Goal: Task Accomplishment & Management: Use online tool/utility

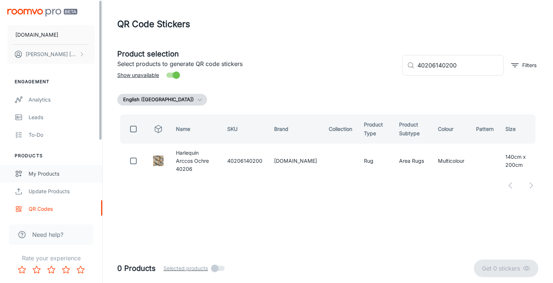
click at [45, 174] on div "My Products" at bounding box center [62, 174] width 66 height 8
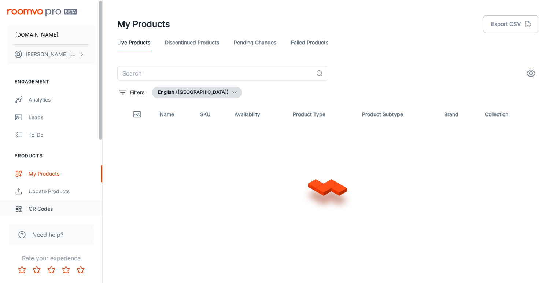
click at [45, 210] on div "QR Codes" at bounding box center [62, 209] width 66 height 8
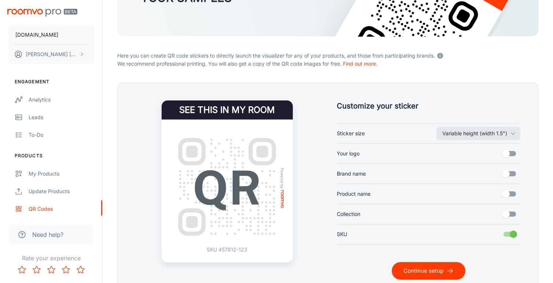
scroll to position [108, 0]
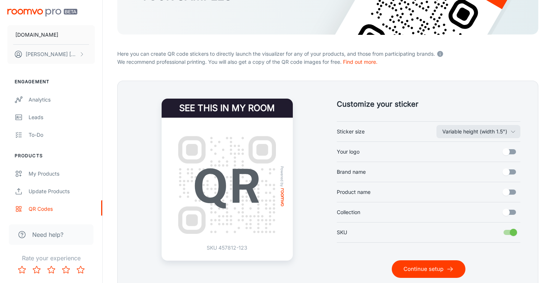
click at [434, 268] on button "Continue setup" at bounding box center [429, 269] width 74 height 18
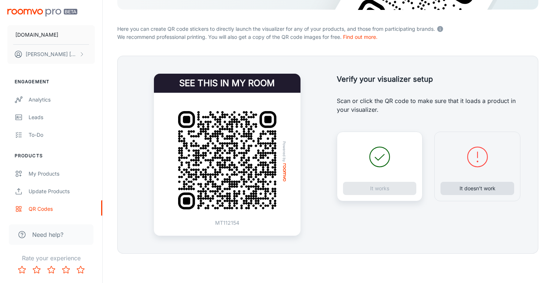
scroll to position [133, 0]
click at [476, 186] on button "It doesn’t work" at bounding box center [477, 188] width 74 height 13
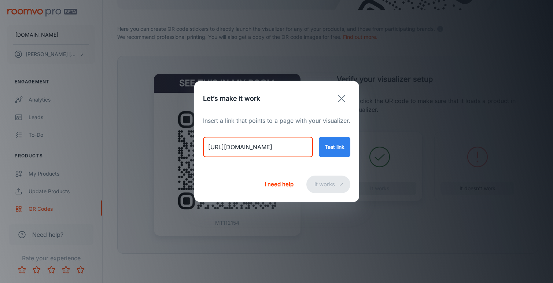
click at [254, 149] on input "[URL][DOMAIN_NAME]" at bounding box center [258, 147] width 110 height 21
paste input "harlequin-basketweave-emerald-aquamarine-144107?variant=49260366037298"
type input "[URL][DOMAIN_NAME]"
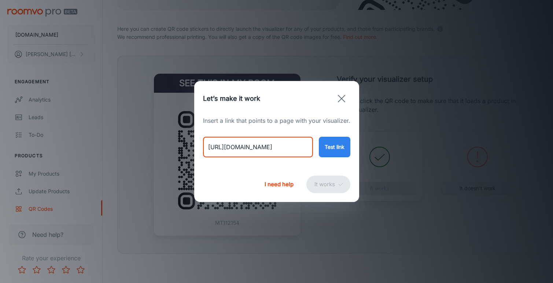
click at [334, 147] on button "Test link" at bounding box center [335, 147] width 32 height 21
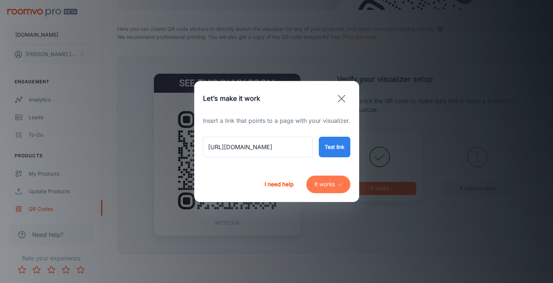
click at [326, 181] on button "It works" at bounding box center [328, 184] width 44 height 18
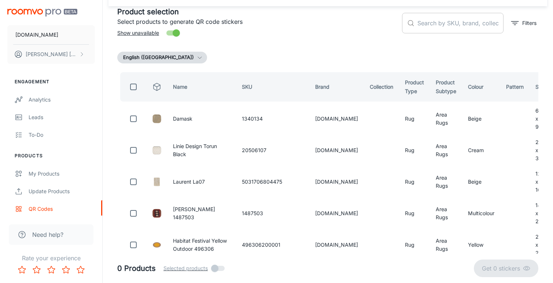
click at [431, 20] on input "text" at bounding box center [460, 23] width 86 height 21
paste input "144107140200"
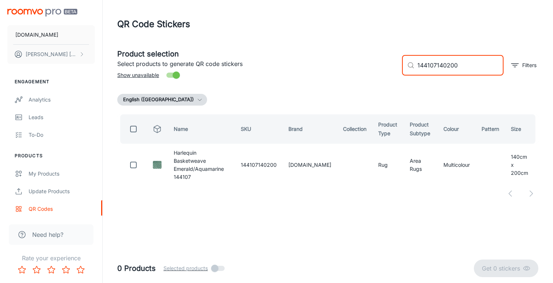
scroll to position [0, 0]
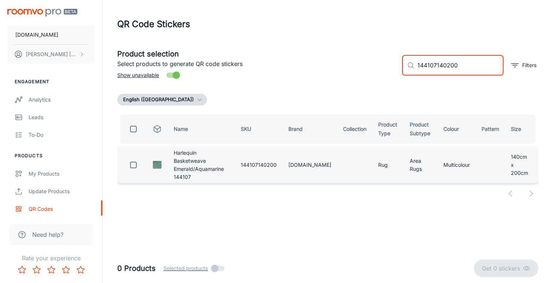
type input "144107140200"
click at [132, 162] on input "checkbox" at bounding box center [133, 165] width 15 height 15
checkbox input "true"
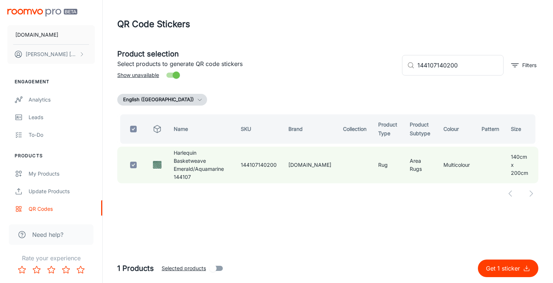
click at [498, 266] on p "Get 1 sticker" at bounding box center [504, 268] width 37 height 9
checkbox input "false"
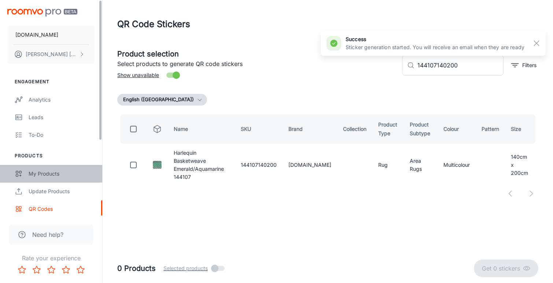
click at [65, 174] on div "My Products" at bounding box center [62, 174] width 66 height 8
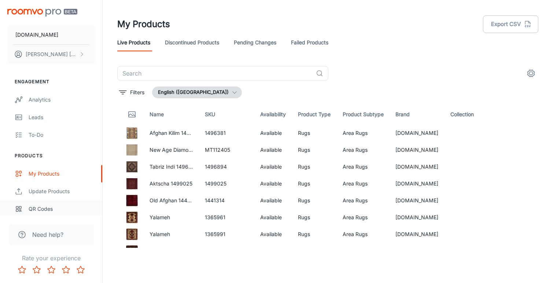
click at [50, 208] on div "QR Codes" at bounding box center [62, 209] width 66 height 8
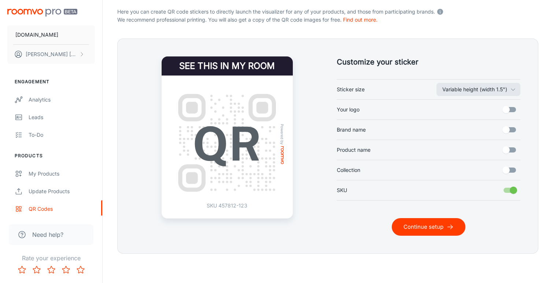
click at [410, 223] on button "Continue setup" at bounding box center [429, 227] width 74 height 18
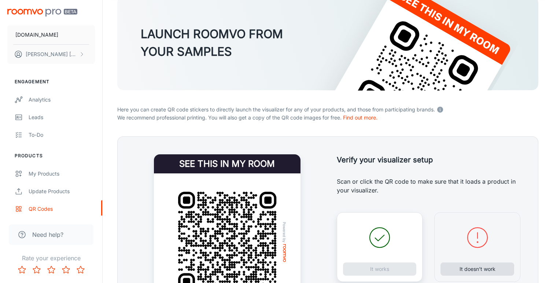
click at [467, 269] on button "It doesn’t work" at bounding box center [477, 268] width 74 height 13
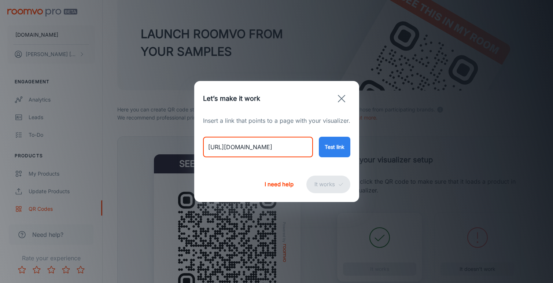
click at [265, 145] on input "[URL][DOMAIN_NAME]" at bounding box center [258, 147] width 110 height 21
paste input "harlequin-basketweave-coral-rose-144102?variant=49260365938994"
type input "[URL][DOMAIN_NAME]"
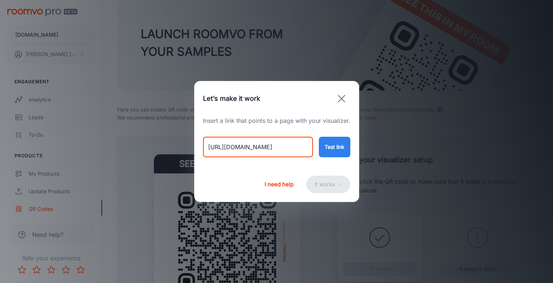
click at [333, 151] on button "Test link" at bounding box center [335, 147] width 32 height 21
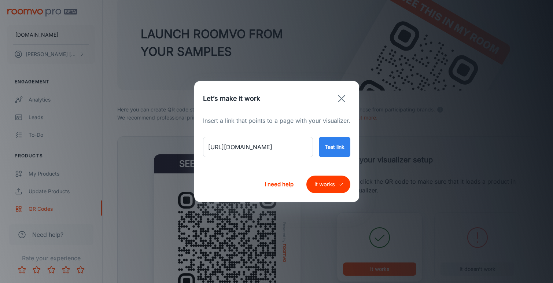
click at [326, 186] on button "It works" at bounding box center [328, 184] width 44 height 18
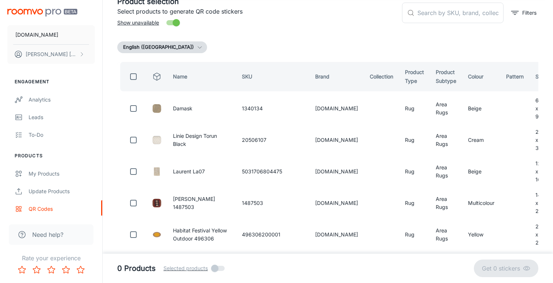
scroll to position [42, 0]
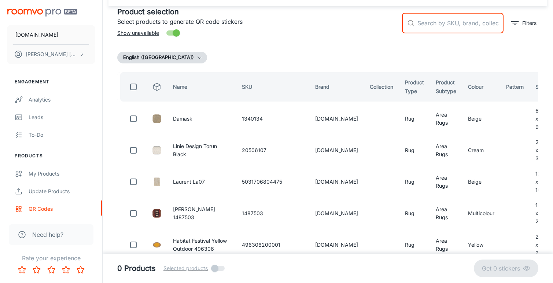
click at [424, 26] on input "text" at bounding box center [460, 23] width 86 height 21
paste input "144102140200"
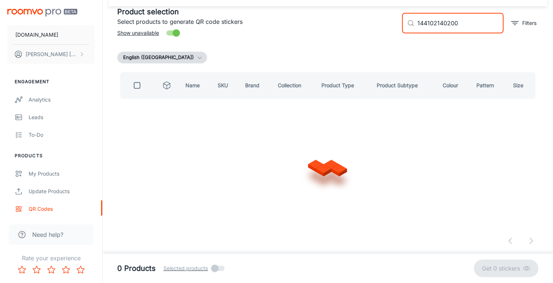
scroll to position [0, 0]
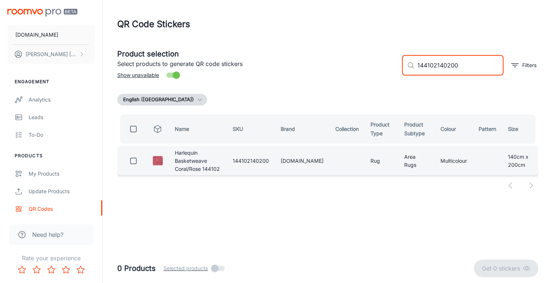
type input "144102140200"
click at [132, 162] on input "checkbox" at bounding box center [133, 161] width 15 height 15
checkbox input "true"
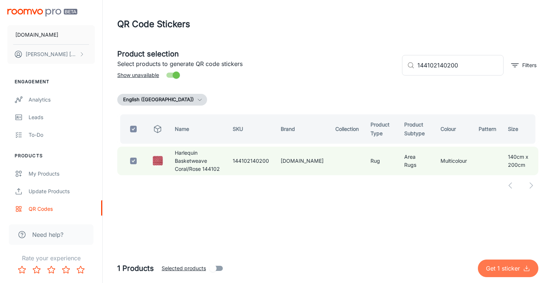
click at [505, 270] on p "Get 1 sticker" at bounding box center [504, 268] width 37 height 9
checkbox input "false"
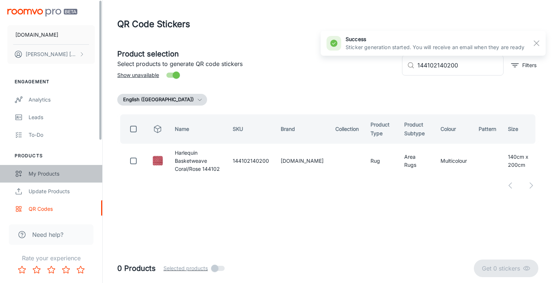
click at [61, 173] on div "My Products" at bounding box center [62, 174] width 66 height 8
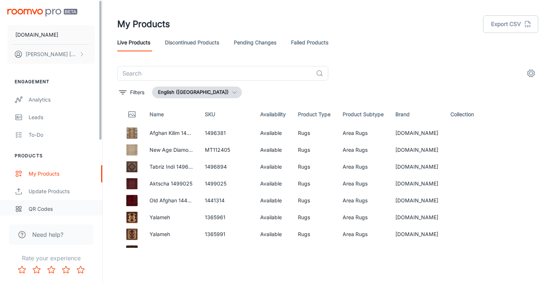
click at [40, 208] on div "QR Codes" at bounding box center [62, 209] width 66 height 8
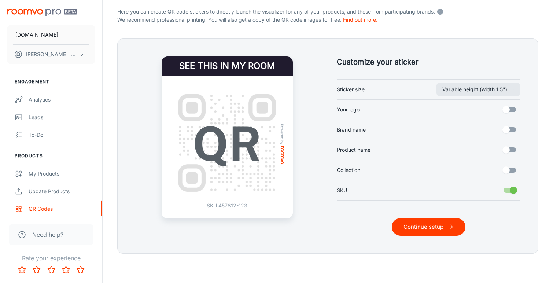
click at [419, 233] on button "Continue setup" at bounding box center [429, 227] width 74 height 18
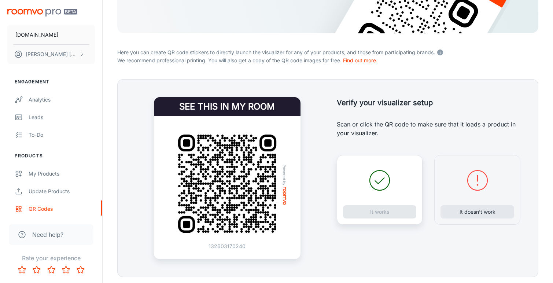
scroll to position [124, 0]
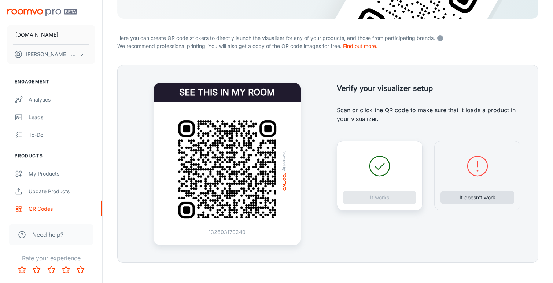
click at [476, 195] on button "It doesn’t work" at bounding box center [477, 197] width 74 height 13
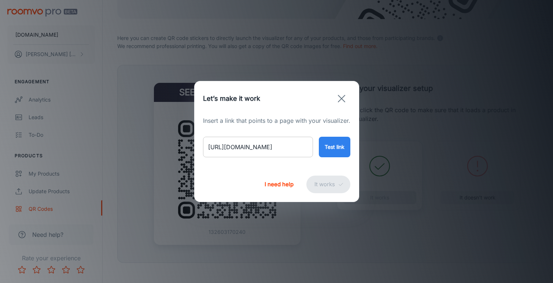
click at [270, 148] on input "[URL][DOMAIN_NAME]" at bounding box center [258, 147] width 110 height 21
paste input "linie-design-[PERSON_NAME]-pastel-geometric-rug"
type input "[URL][DOMAIN_NAME][PERSON_NAME]"
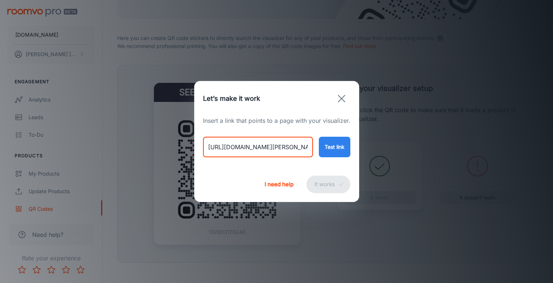
click at [340, 154] on button "Test link" at bounding box center [335, 147] width 32 height 21
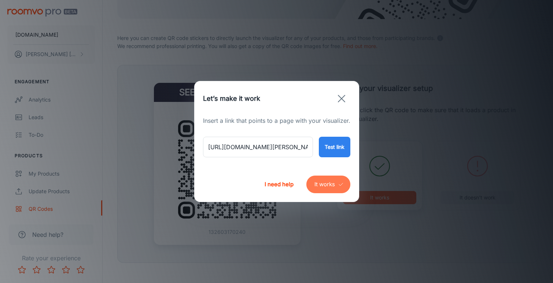
click at [325, 182] on button "It works" at bounding box center [328, 184] width 44 height 18
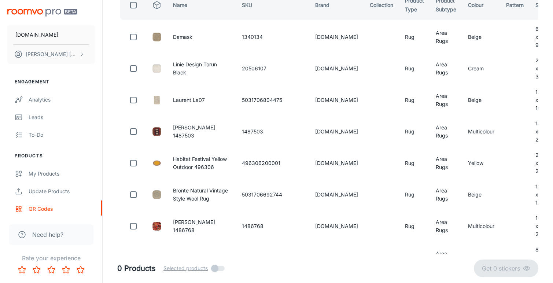
scroll to position [42, 0]
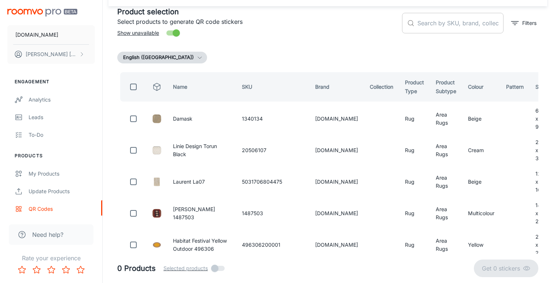
click at [440, 23] on input "text" at bounding box center [460, 23] width 86 height 21
paste input "20067984"
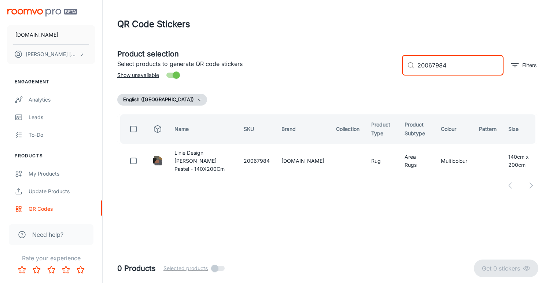
scroll to position [0, 0]
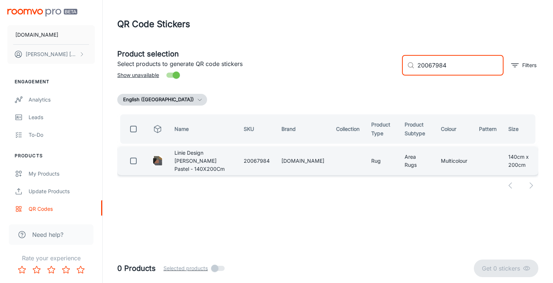
type input "20067984"
click at [134, 162] on input "checkbox" at bounding box center [133, 161] width 15 height 15
checkbox input "true"
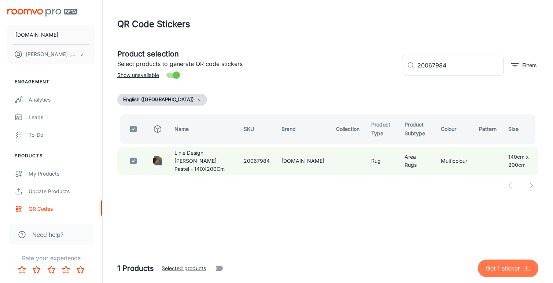
click at [494, 267] on p "Get 1 sticker" at bounding box center [504, 268] width 37 height 9
checkbox input "false"
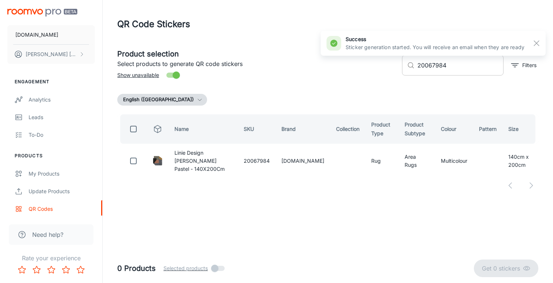
click at [435, 63] on input "20067984" at bounding box center [460, 65] width 86 height 21
paste input "[CREDIT_CARD_NUMBER]"
type input "[CREDIT_CARD_NUMBER]"
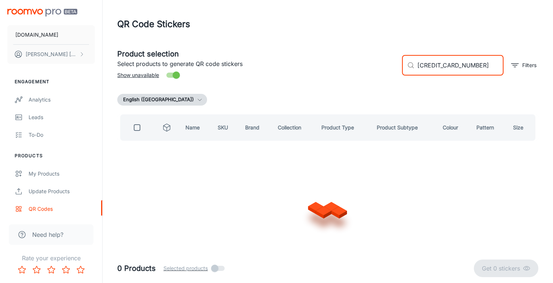
checkbox input "true"
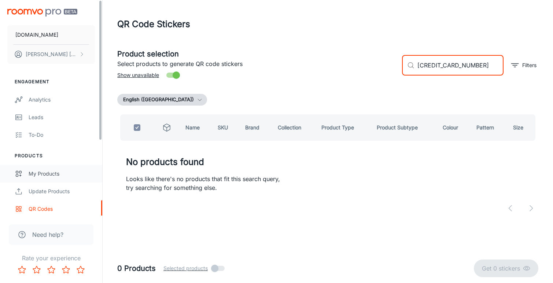
type input "[CREDIT_CARD_NUMBER]"
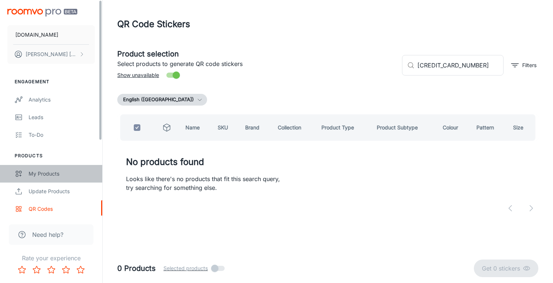
click at [51, 175] on div "My Products" at bounding box center [62, 174] width 66 height 8
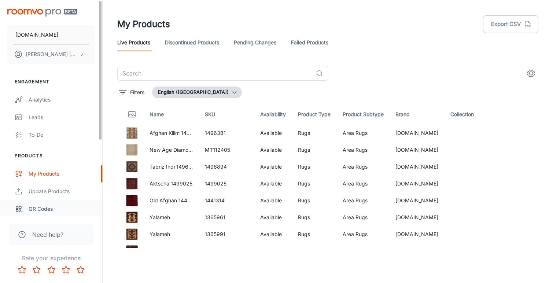
click at [43, 208] on div "QR Codes" at bounding box center [62, 209] width 66 height 8
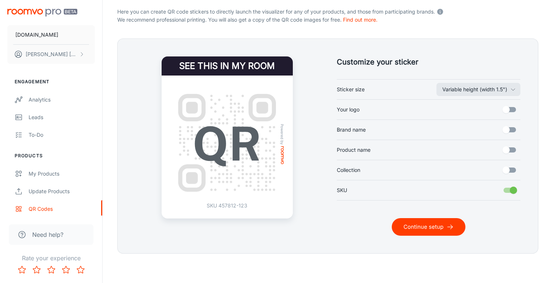
click at [423, 233] on button "Continue setup" at bounding box center [429, 227] width 74 height 18
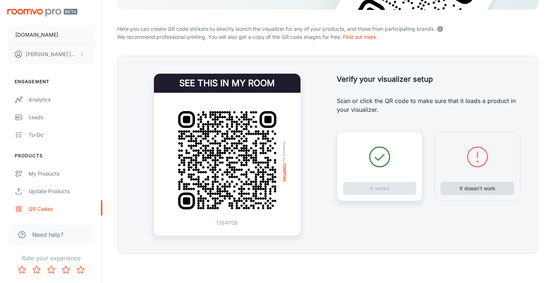
scroll to position [133, 0]
click at [472, 191] on button "It doesn’t work" at bounding box center [477, 188] width 74 height 13
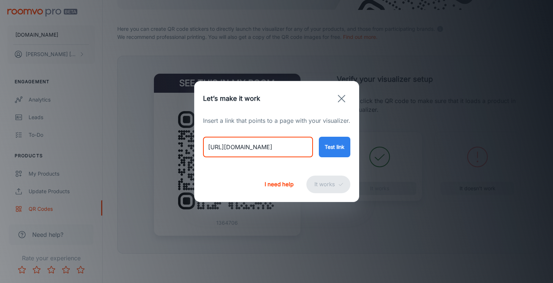
click at [258, 151] on input "[URL][DOMAIN_NAME]" at bounding box center [258, 147] width 110 height 21
paste input "[PERSON_NAME]-[PERSON_NAME]-charcoal-145804"
type input "[URL][DOMAIN_NAME][PERSON_NAME][PERSON_NAME]"
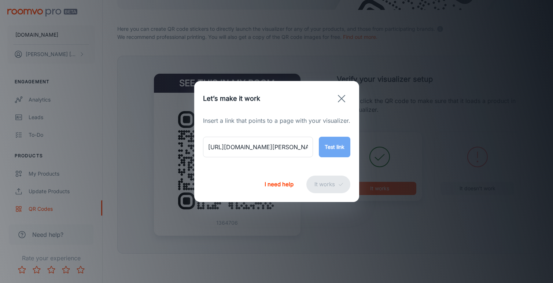
click at [339, 152] on button "Test link" at bounding box center [335, 147] width 32 height 21
click at [323, 182] on button "It works" at bounding box center [328, 184] width 44 height 18
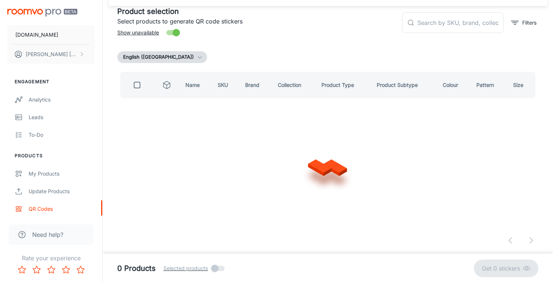
scroll to position [42, 0]
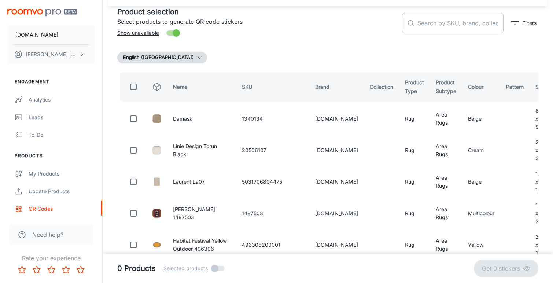
click at [436, 23] on input "text" at bounding box center [460, 23] width 86 height 21
paste input "145804140200"
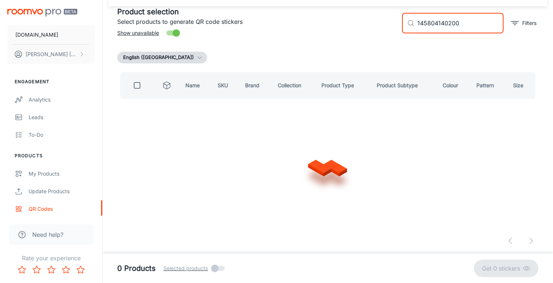
scroll to position [0, 0]
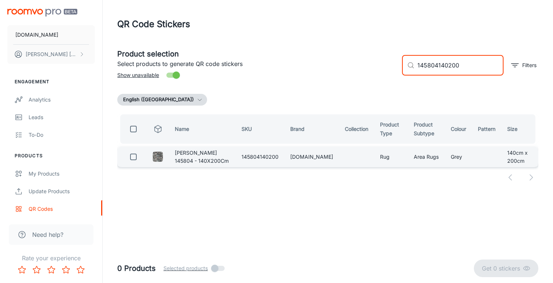
type input "145804140200"
click at [133, 158] on input "checkbox" at bounding box center [133, 156] width 15 height 15
checkbox input "true"
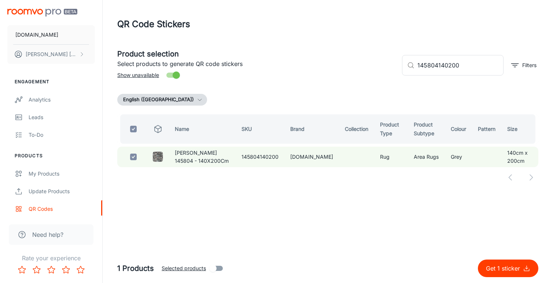
click at [496, 267] on p "Get 1 sticker" at bounding box center [504, 268] width 37 height 9
checkbox input "false"
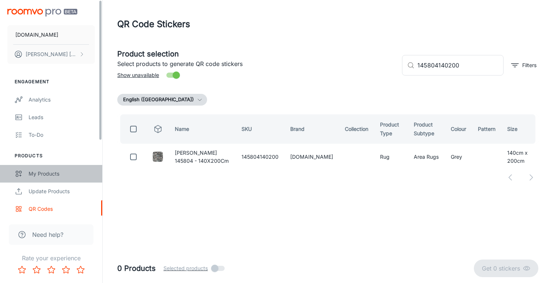
click at [48, 173] on div "My Products" at bounding box center [62, 174] width 66 height 8
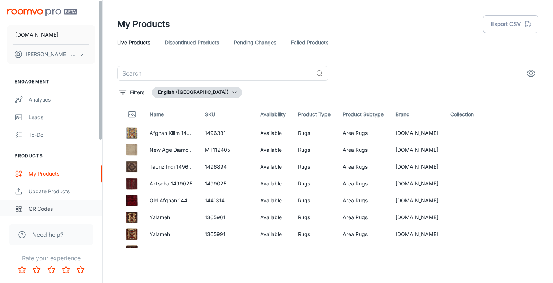
click at [38, 209] on div "QR Codes" at bounding box center [62, 209] width 66 height 8
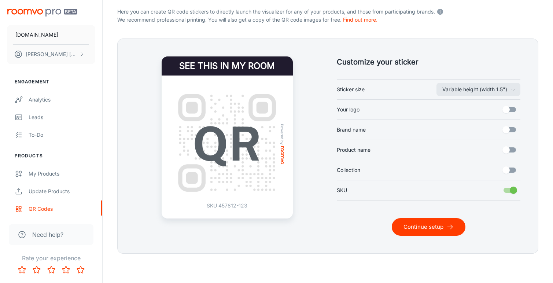
click at [429, 223] on button "Continue setup" at bounding box center [429, 227] width 74 height 18
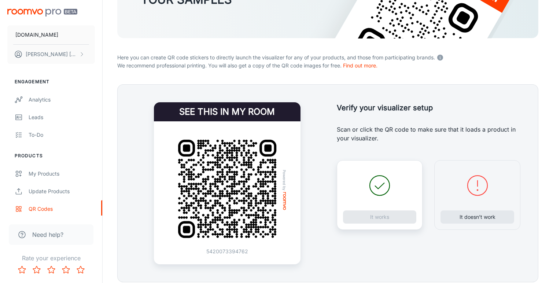
scroll to position [132, 0]
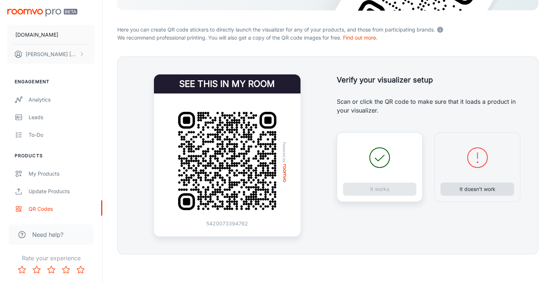
click at [478, 191] on button "It doesn’t work" at bounding box center [477, 188] width 74 height 13
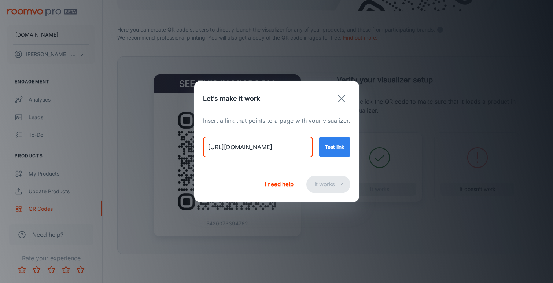
click at [268, 146] on input "[URL][DOMAIN_NAME]" at bounding box center [258, 147] width 110 height 21
paste input "linie-design-furbo-rose-pink-geometric-rug?variant=46706329977138"
type input "[URL][DOMAIN_NAME]"
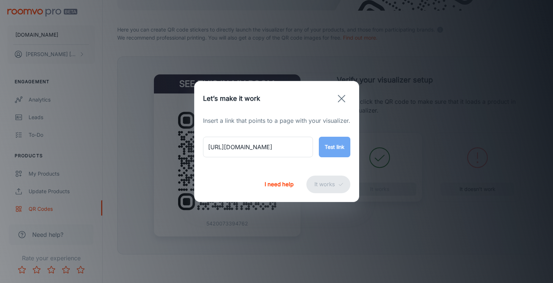
click at [335, 152] on button "Test link" at bounding box center [335, 147] width 32 height 21
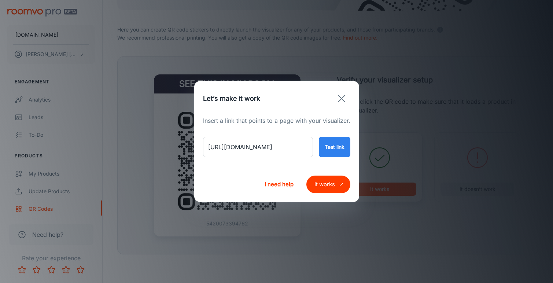
click at [323, 189] on button "It works" at bounding box center [328, 184] width 44 height 18
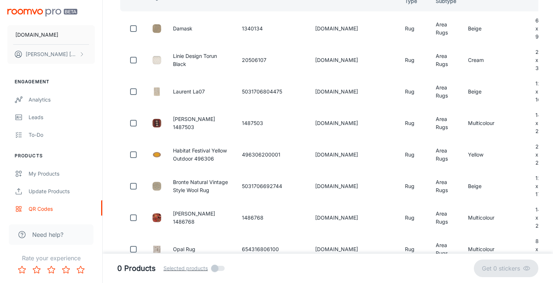
scroll to position [42, 0]
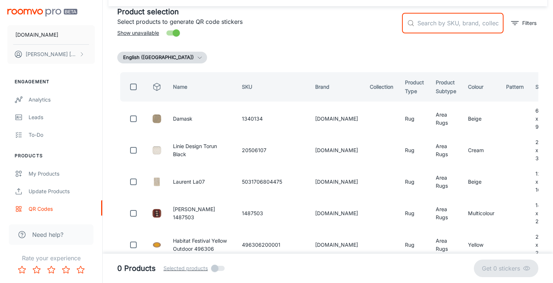
click at [442, 25] on input "text" at bounding box center [460, 23] width 86 height 21
paste input "20352504"
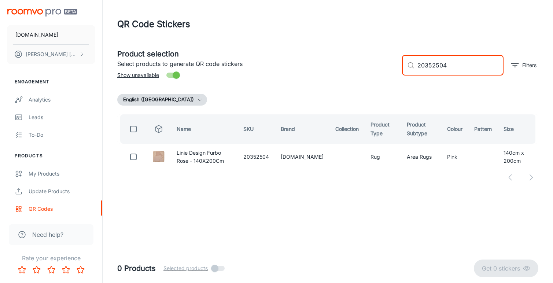
scroll to position [0, 0]
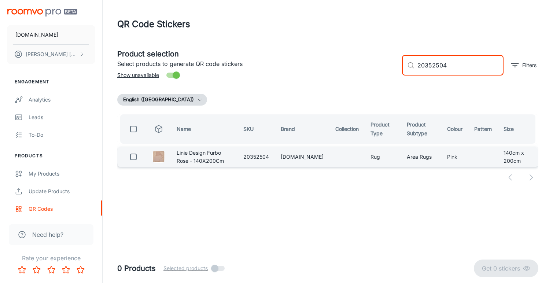
type input "20352504"
click at [134, 160] on input "checkbox" at bounding box center [133, 156] width 15 height 15
checkbox input "true"
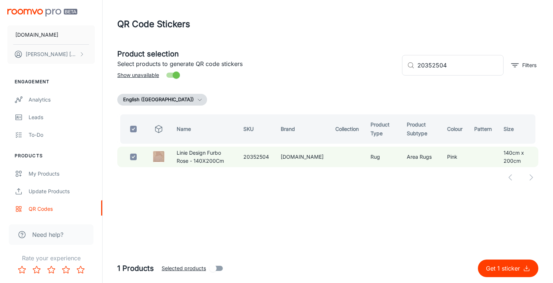
click at [499, 264] on p "Get 1 sticker" at bounding box center [504, 268] width 37 height 9
checkbox input "false"
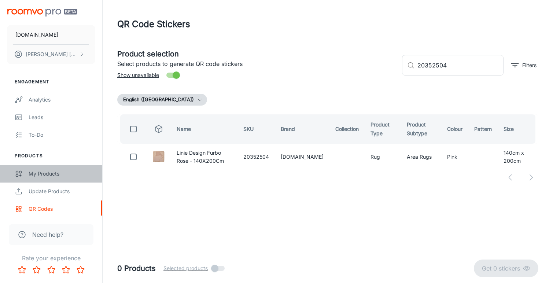
click at [46, 171] on div "My Products" at bounding box center [62, 174] width 66 height 8
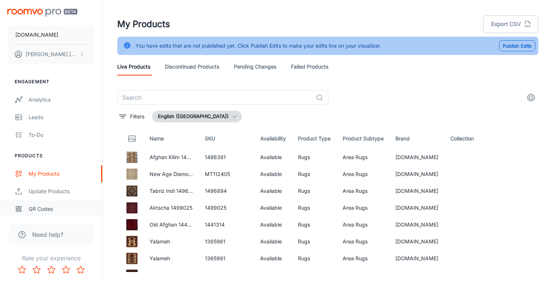
click at [48, 209] on div "QR Codes" at bounding box center [62, 209] width 66 height 8
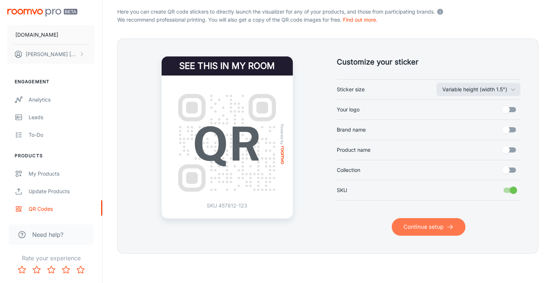
click at [406, 223] on button "Continue setup" at bounding box center [429, 227] width 74 height 18
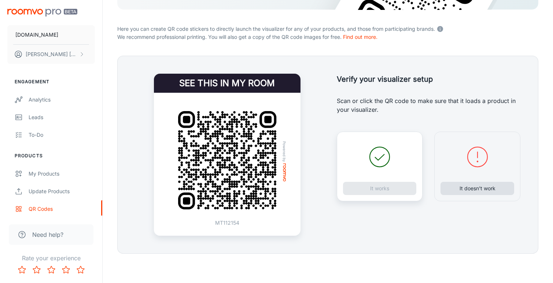
scroll to position [133, 0]
click at [471, 190] on button "It doesn’t work" at bounding box center [477, 188] width 74 height 13
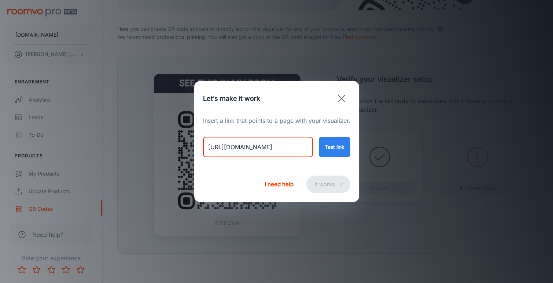
click at [239, 149] on input "[URL][DOMAIN_NAME]" at bounding box center [258, 147] width 110 height 21
paste input "linie-design-satomi-anthracit-grey-geometric-rug?variant=46706332795186"
type input "[URL][DOMAIN_NAME]"
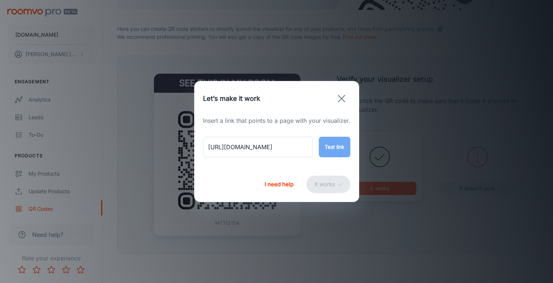
click at [333, 141] on button "Test link" at bounding box center [335, 147] width 32 height 21
click at [321, 182] on button "It works" at bounding box center [328, 184] width 44 height 18
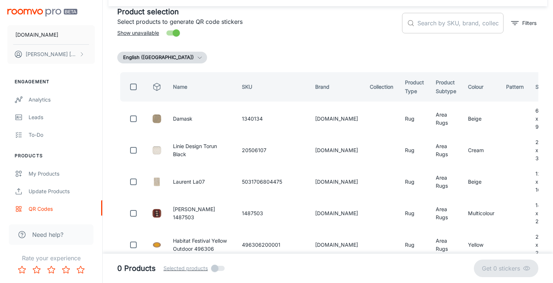
click at [435, 28] on input "text" at bounding box center [460, 23] width 86 height 21
paste input "20356266"
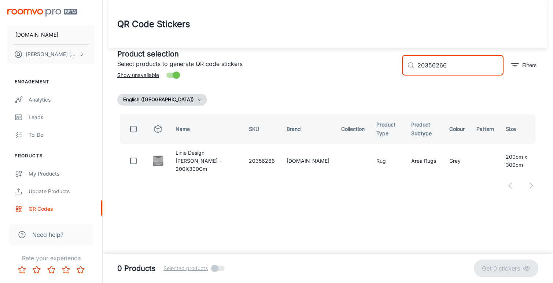
scroll to position [0, 0]
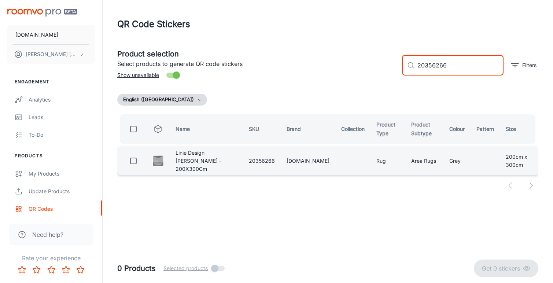
type input "20356266"
click at [135, 161] on input "checkbox" at bounding box center [133, 161] width 15 height 15
checkbox input "true"
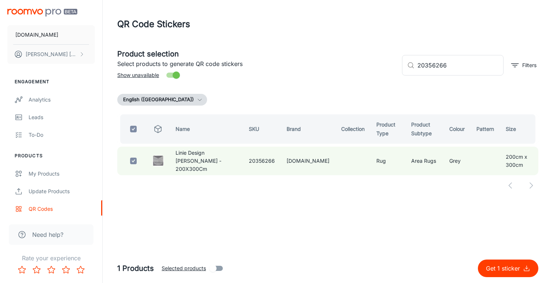
click at [500, 267] on p "Get 1 sticker" at bounding box center [504, 268] width 37 height 9
checkbox input "false"
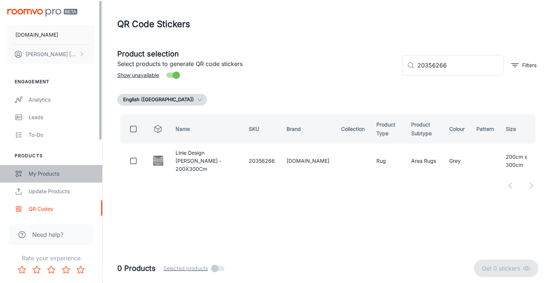
click at [60, 173] on div "My Products" at bounding box center [62, 174] width 66 height 8
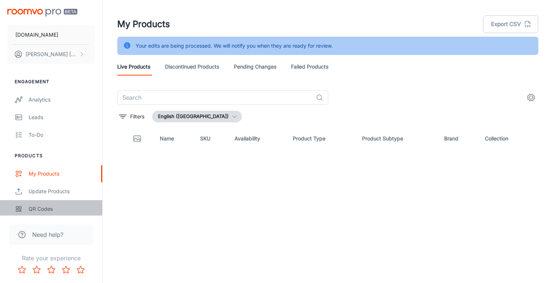
click at [49, 206] on div "QR Codes" at bounding box center [62, 209] width 66 height 8
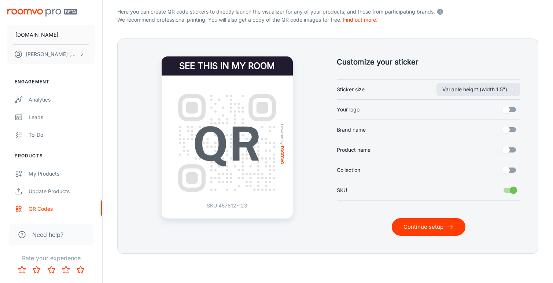
click at [438, 224] on button "Continue setup" at bounding box center [429, 227] width 74 height 18
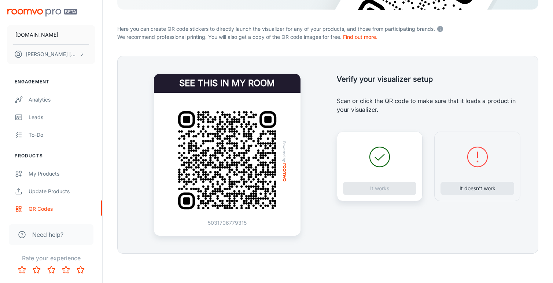
scroll to position [133, 0]
click at [465, 194] on button "It doesn’t work" at bounding box center [477, 188] width 74 height 13
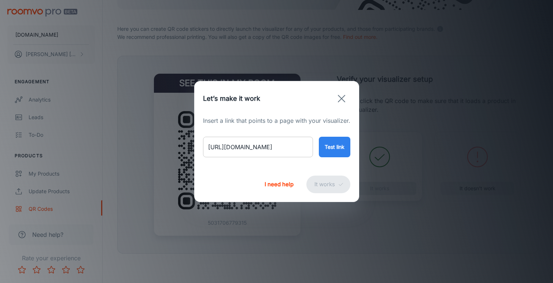
click at [273, 151] on input "[URL][DOMAIN_NAME]" at bounding box center [258, 147] width 110 height 21
click at [273, 147] on input "[URL][DOMAIN_NAME]" at bounding box center [258, 147] width 110 height 21
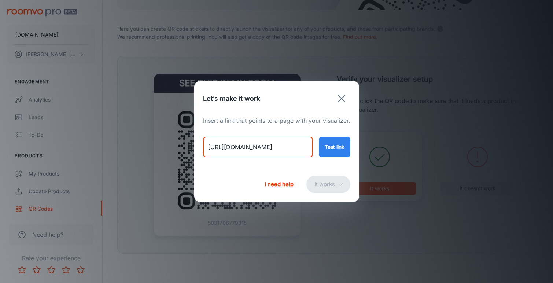
paste input "rainbow-grey?variant=46706542117170"
type input "[URL][DOMAIN_NAME]"
click at [328, 148] on button "Test link" at bounding box center [335, 147] width 32 height 21
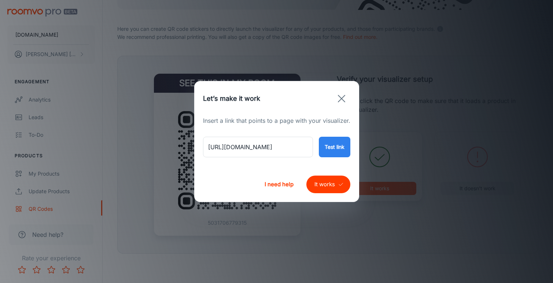
click at [330, 187] on button "It works" at bounding box center [328, 184] width 44 height 18
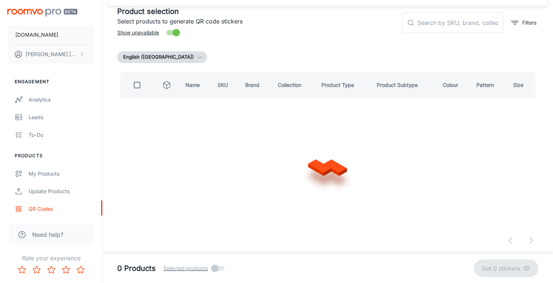
scroll to position [42, 0]
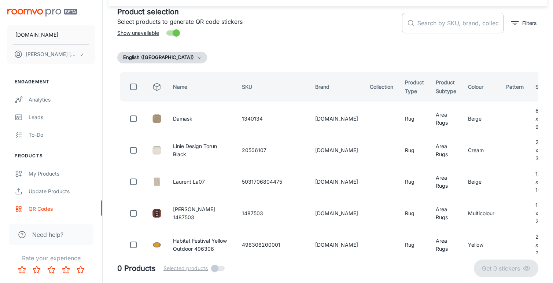
click at [445, 20] on input "text" at bounding box center [460, 23] width 86 height 21
paste input "MT111071"
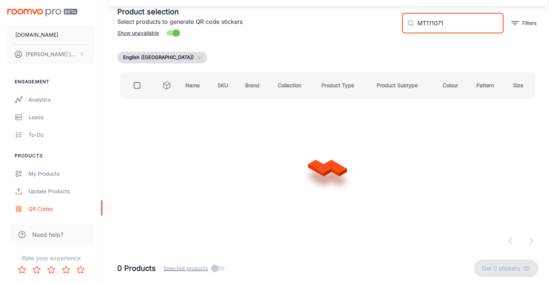
scroll to position [0, 0]
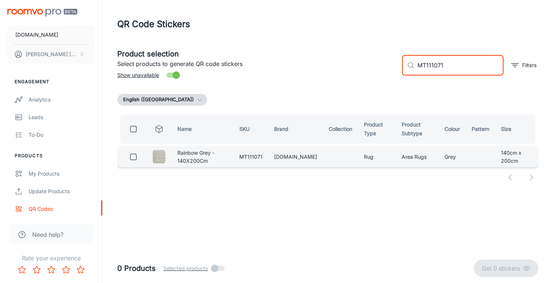
type input "MT111071"
click at [135, 157] on input "checkbox" at bounding box center [133, 156] width 15 height 15
checkbox input "true"
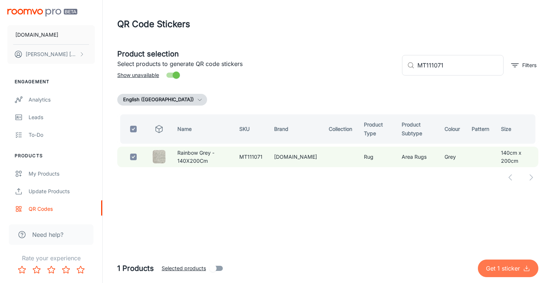
click at [489, 263] on button "Get 1 sticker" at bounding box center [508, 268] width 60 height 18
checkbox input "false"
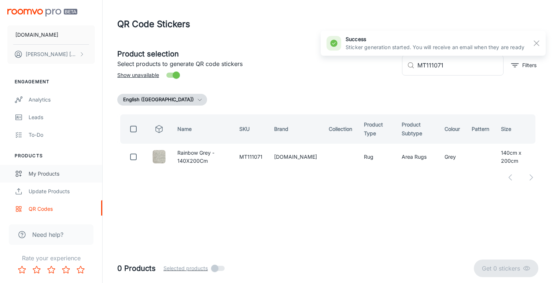
click at [46, 168] on link "My Products" at bounding box center [51, 174] width 102 height 18
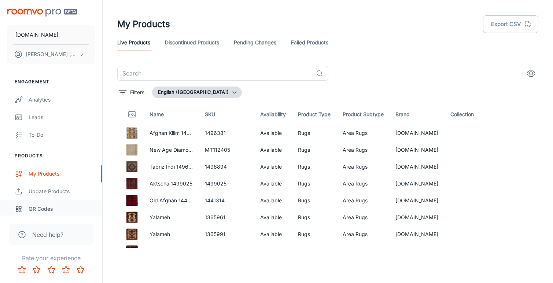
click at [49, 207] on div "QR Codes" at bounding box center [62, 209] width 66 height 8
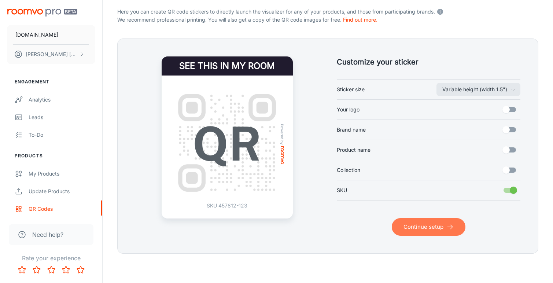
click at [429, 231] on button "Continue setup" at bounding box center [429, 227] width 74 height 18
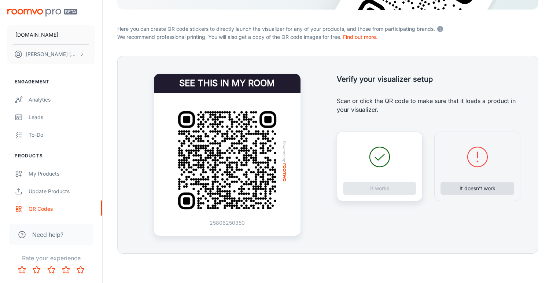
scroll to position [133, 0]
click at [470, 191] on button "It doesn’t work" at bounding box center [477, 188] width 74 height 13
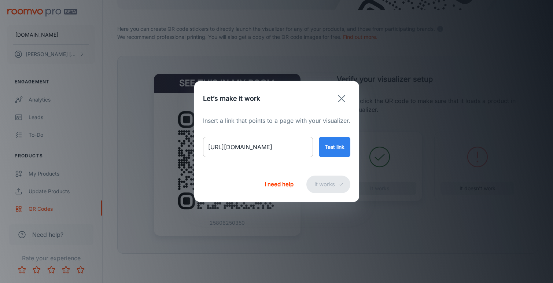
click at [288, 146] on input "[URL][DOMAIN_NAME]" at bounding box center [258, 147] width 110 height 21
paste input "[PERSON_NAME]-pale-gold-81606?variant=46706504237362"
type input "[URL][DOMAIN_NAME][PERSON_NAME]"
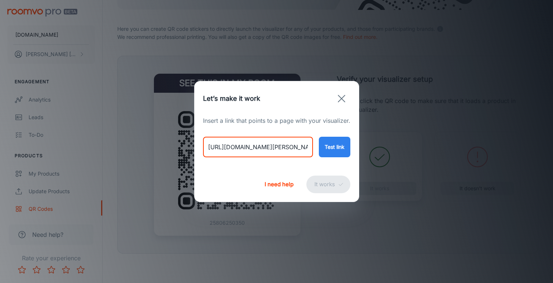
click at [328, 148] on button "Test link" at bounding box center [335, 147] width 32 height 21
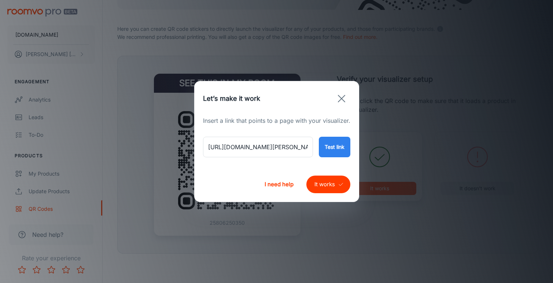
click at [327, 181] on button "It works" at bounding box center [328, 184] width 44 height 18
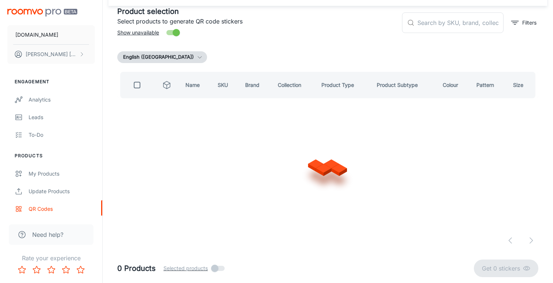
scroll to position [42, 0]
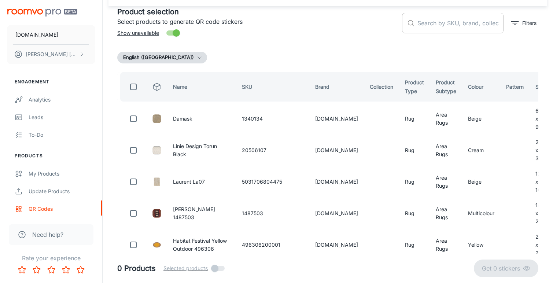
click at [452, 25] on input "text" at bounding box center [460, 23] width 86 height 21
paste input "81606140200"
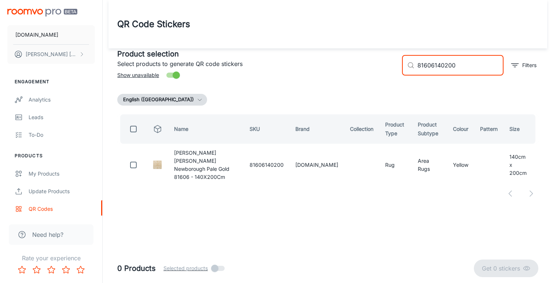
scroll to position [0, 0]
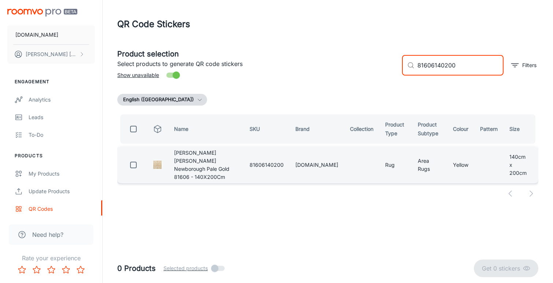
type input "81606140200"
click at [134, 165] on input "checkbox" at bounding box center [133, 165] width 15 height 15
checkbox input "true"
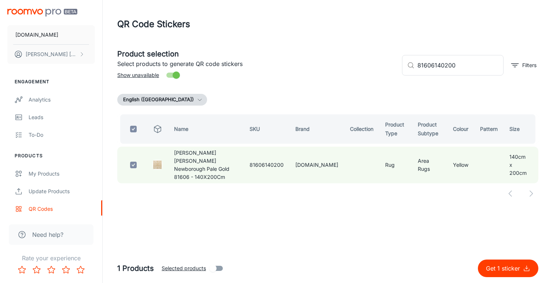
click at [495, 267] on p "Get 1 sticker" at bounding box center [504, 268] width 37 height 9
checkbox input "false"
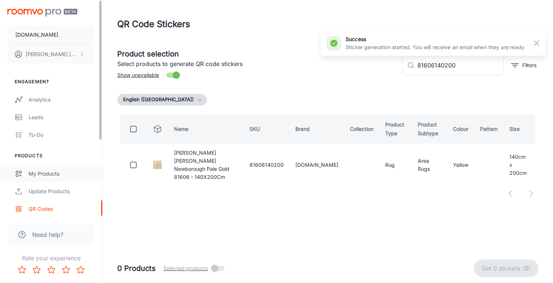
click at [54, 168] on link "My Products" at bounding box center [51, 174] width 102 height 18
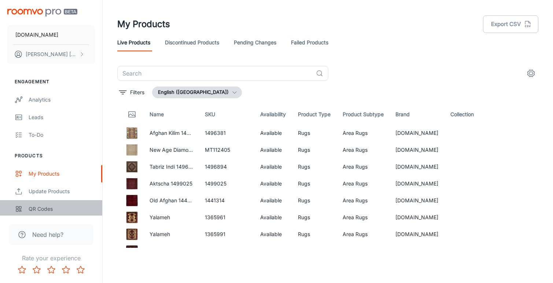
click at [43, 207] on div "QR Codes" at bounding box center [62, 209] width 66 height 8
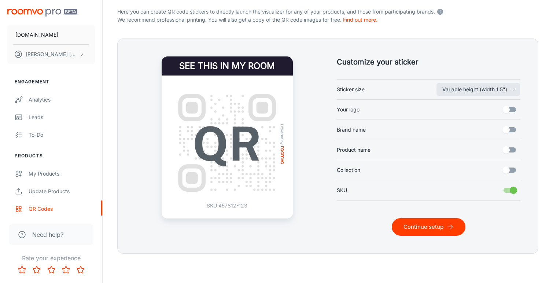
click at [417, 224] on button "Continue setup" at bounding box center [429, 227] width 74 height 18
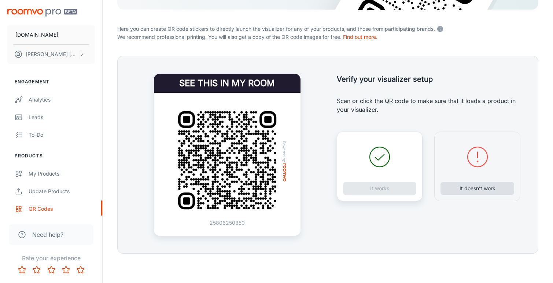
scroll to position [133, 0]
click at [476, 190] on button "It doesn’t work" at bounding box center [477, 188] width 74 height 13
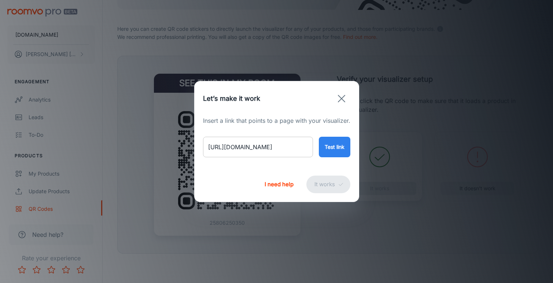
click at [288, 150] on input "[URL][DOMAIN_NAME]" at bounding box center [258, 147] width 110 height 21
paste input "[PERSON_NAME]-atelier-twill-honey-49206?variant=46706179834162"
type input "[URL][DOMAIN_NAME][PERSON_NAME]"
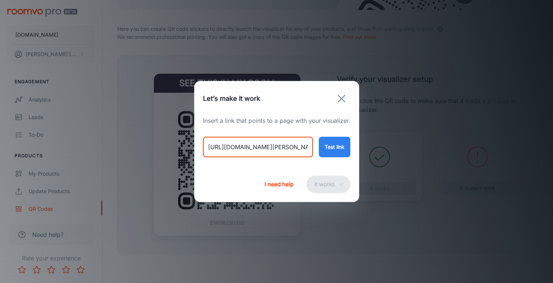
click at [327, 151] on button "Test link" at bounding box center [335, 147] width 32 height 21
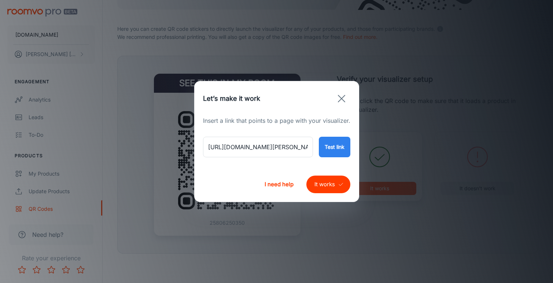
click at [315, 183] on button "It works" at bounding box center [328, 184] width 44 height 18
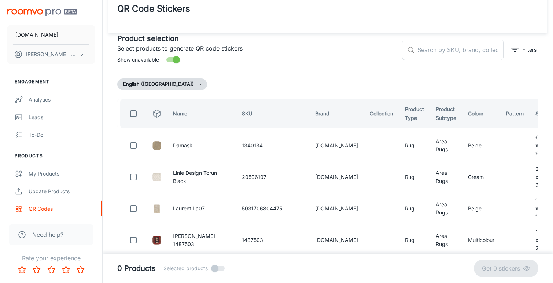
scroll to position [15, 0]
click at [438, 51] on input "text" at bounding box center [460, 50] width 86 height 21
paste input "49206140200"
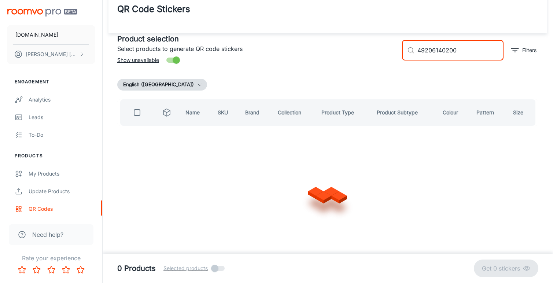
scroll to position [0, 0]
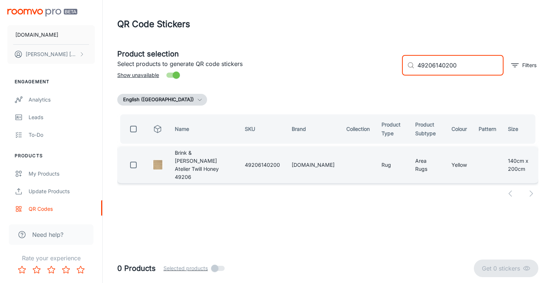
type input "49206140200"
click at [131, 163] on input "checkbox" at bounding box center [133, 165] width 15 height 15
checkbox input "true"
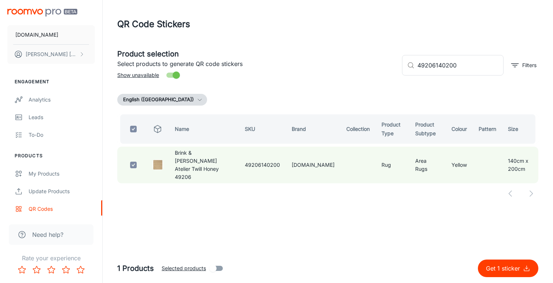
click at [501, 273] on button "Get 1 sticker" at bounding box center [508, 268] width 60 height 18
checkbox input "false"
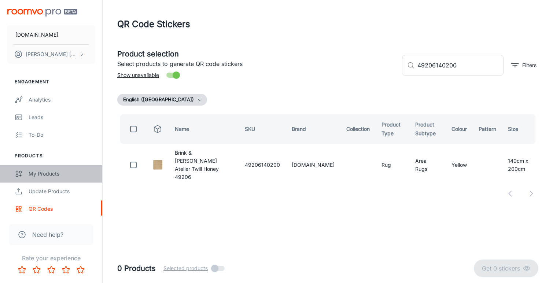
click at [44, 171] on div "My Products" at bounding box center [62, 174] width 66 height 8
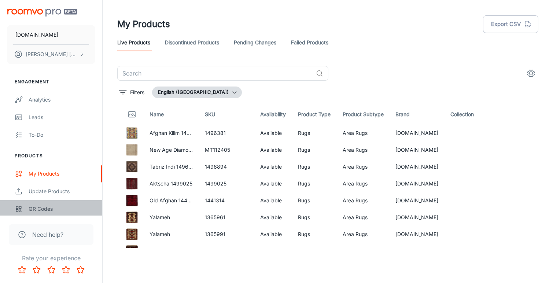
click at [38, 209] on div "QR Codes" at bounding box center [62, 209] width 66 height 8
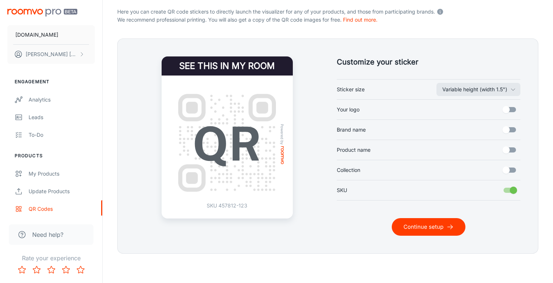
click at [435, 228] on button "Continue setup" at bounding box center [429, 227] width 74 height 18
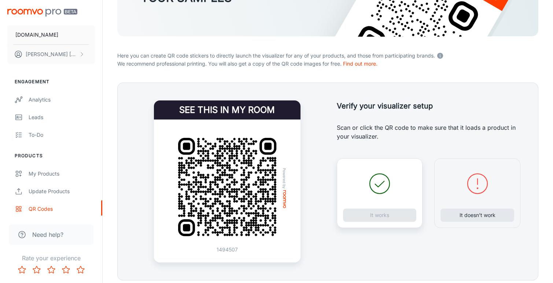
scroll to position [108, 0]
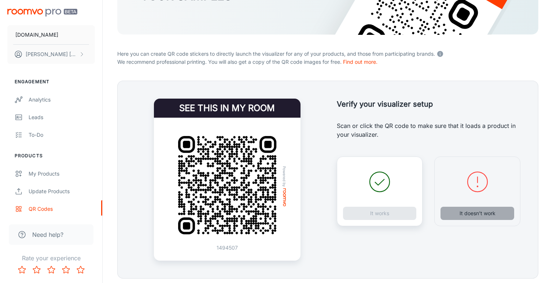
click at [466, 213] on button "It doesn’t work" at bounding box center [477, 213] width 74 height 13
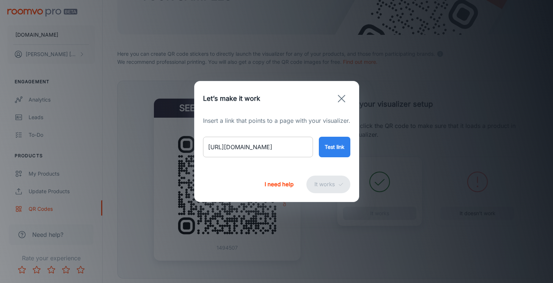
click at [276, 147] on input "[URL][DOMAIN_NAME]" at bounding box center [258, 147] width 110 height 21
paste input "panorama-uni-red?variant=46706528911666"
type input "[URL][DOMAIN_NAME]"
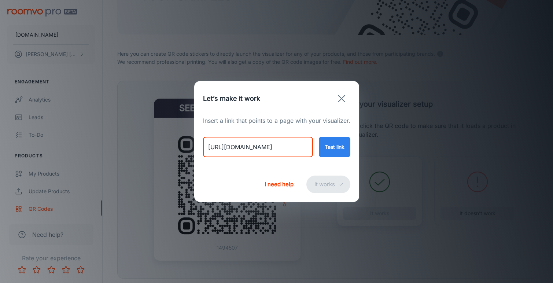
click at [343, 147] on button "Test link" at bounding box center [335, 147] width 32 height 21
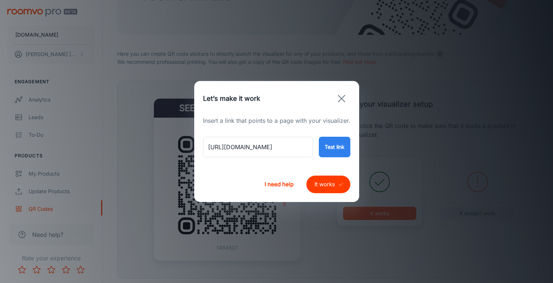
click at [326, 181] on button "It works" at bounding box center [328, 184] width 44 height 18
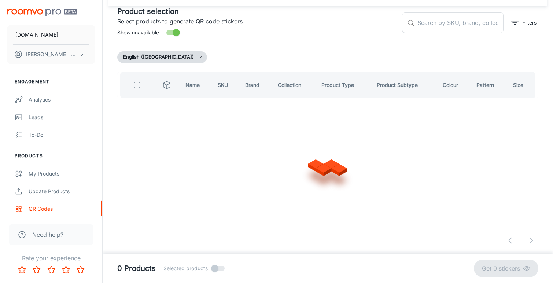
scroll to position [42, 0]
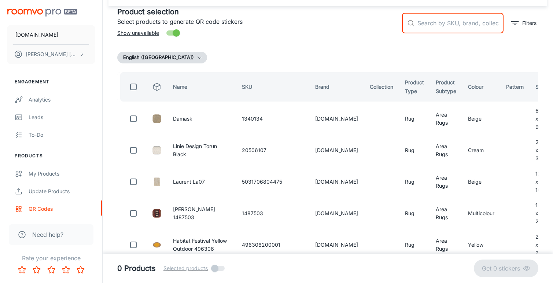
click at [435, 21] on input "text" at bounding box center [460, 23] width 86 height 21
paste input "MT111855"
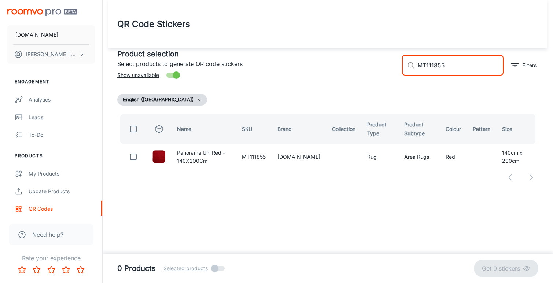
scroll to position [0, 0]
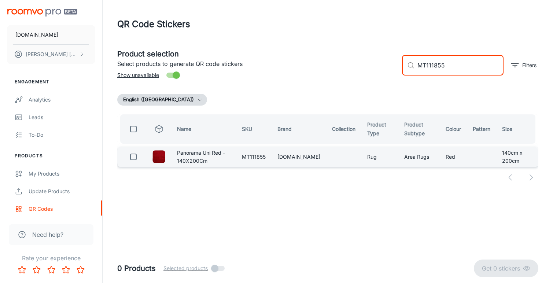
type input "MT111855"
click at [135, 155] on input "checkbox" at bounding box center [133, 156] width 15 height 15
checkbox input "true"
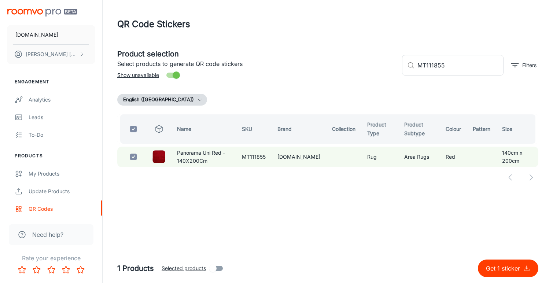
click at [496, 265] on p "Get 1 sticker" at bounding box center [504, 268] width 37 height 9
checkbox input "false"
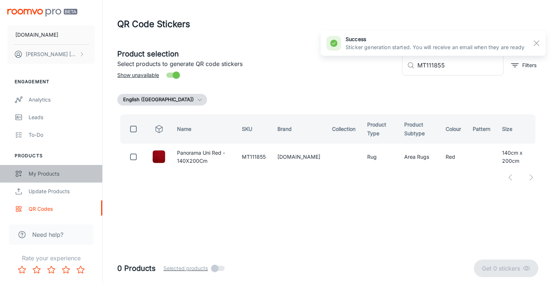
click at [47, 172] on div "My Products" at bounding box center [62, 174] width 66 height 8
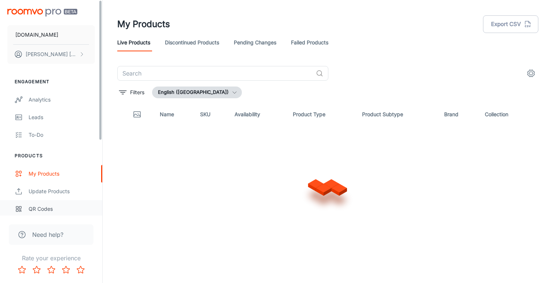
click at [38, 212] on div "QR Codes" at bounding box center [62, 209] width 66 height 8
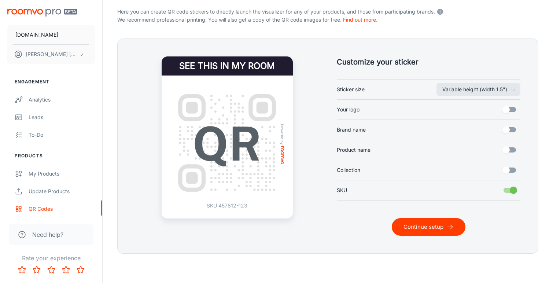
click at [433, 223] on button "Continue setup" at bounding box center [429, 227] width 74 height 18
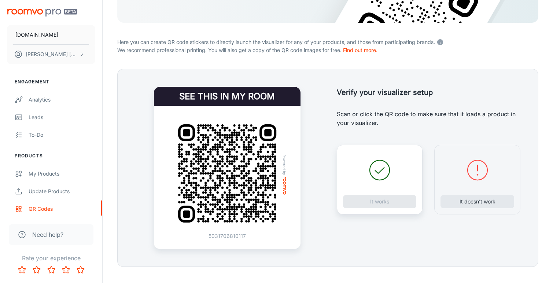
scroll to position [130, 0]
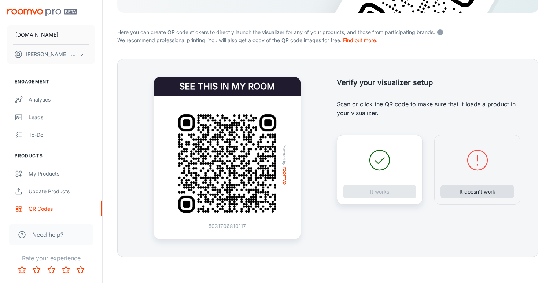
click at [470, 194] on button "It doesn’t work" at bounding box center [477, 191] width 74 height 13
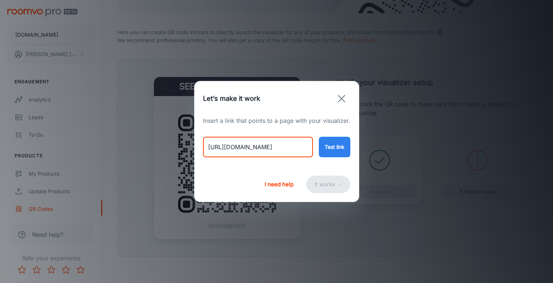
click at [262, 148] on input "[URL][DOMAIN_NAME]" at bounding box center [258, 147] width 110 height 21
paste input "fading-world-collection-medallion-stone-9148?variant=46706304647474"
type input "[URL][DOMAIN_NAME]"
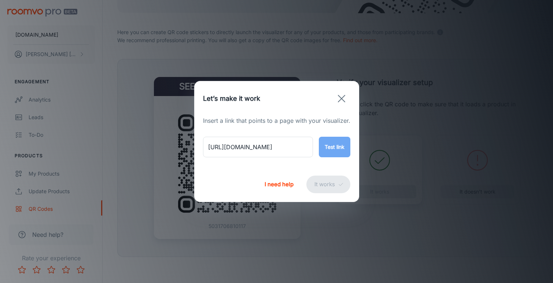
click at [332, 149] on button "Test link" at bounding box center [335, 147] width 32 height 21
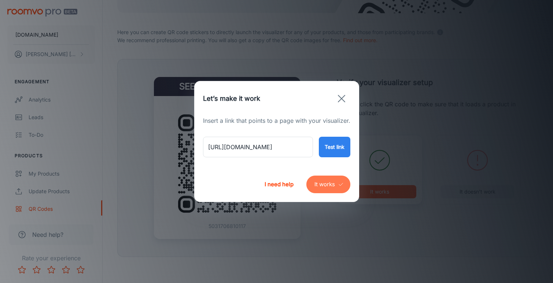
click at [340, 184] on icon "submit" at bounding box center [341, 184] width 6 height 6
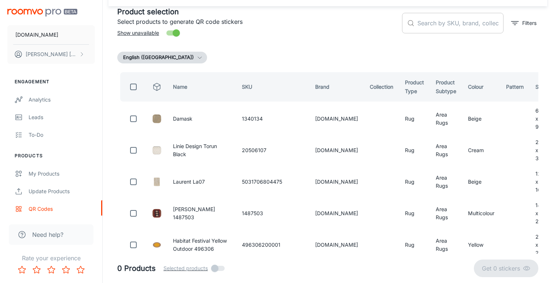
click at [438, 23] on input "text" at bounding box center [460, 23] width 86 height 21
paste input "5420073367032"
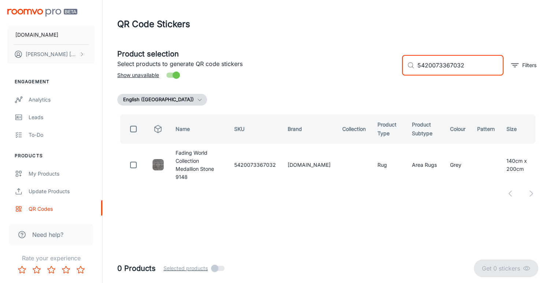
scroll to position [0, 0]
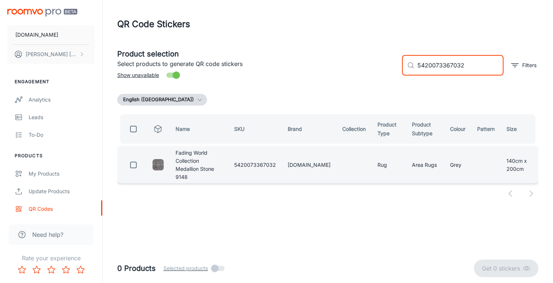
type input "5420073367032"
click at [132, 159] on input "checkbox" at bounding box center [133, 165] width 15 height 15
checkbox input "true"
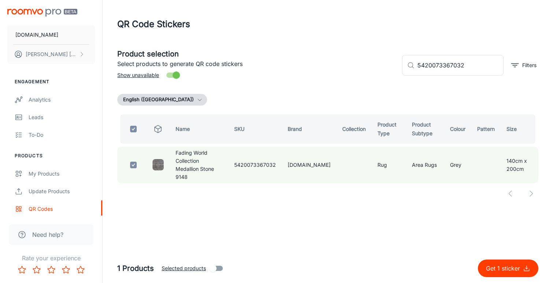
click at [494, 267] on p "Get 1 sticker" at bounding box center [504, 268] width 37 height 9
checkbox input "false"
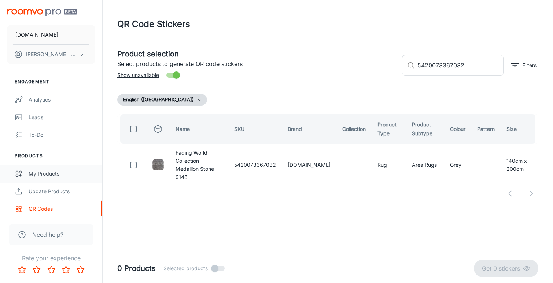
click at [55, 174] on div "My Products" at bounding box center [62, 174] width 66 height 8
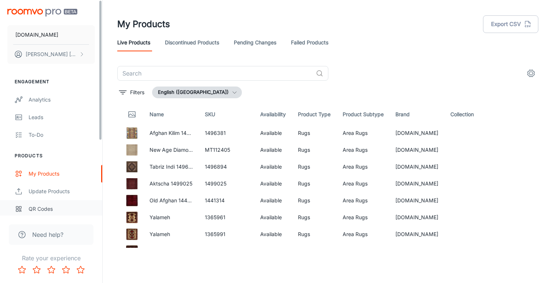
click at [43, 207] on div "QR Codes" at bounding box center [62, 209] width 66 height 8
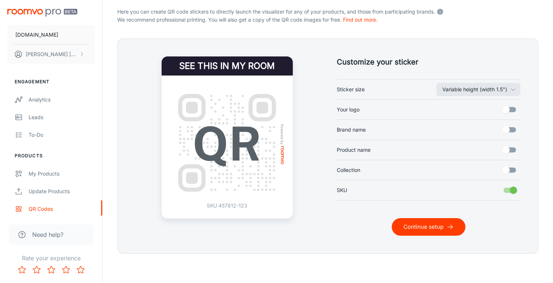
click at [416, 227] on button "Continue setup" at bounding box center [429, 227] width 74 height 18
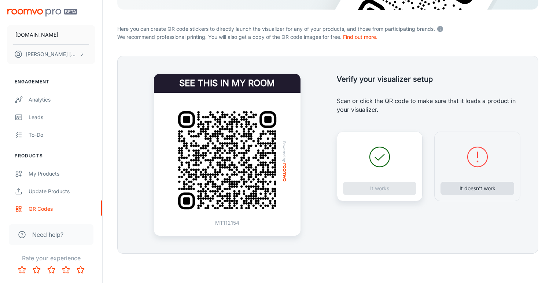
scroll to position [133, 0]
click at [465, 189] on button "It doesn’t work" at bounding box center [477, 188] width 74 height 13
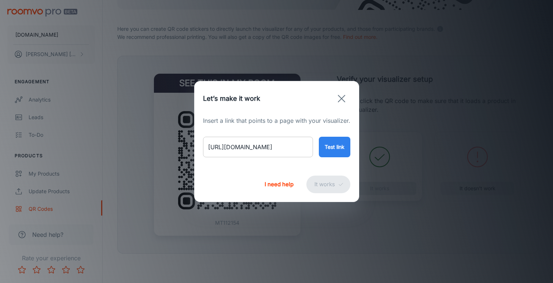
click at [267, 142] on input "[URL][DOMAIN_NAME]" at bounding box center [258, 147] width 110 height 21
paste input "metro-b-w-8926?variant=46706057216306"
type input "[URL][DOMAIN_NAME]"
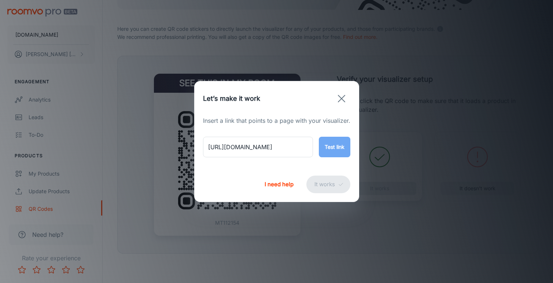
click at [322, 155] on button "Test link" at bounding box center [335, 147] width 32 height 21
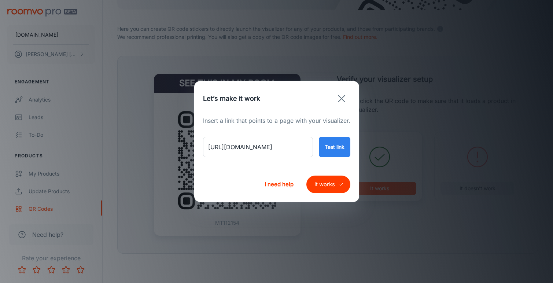
click at [329, 182] on button "It works" at bounding box center [328, 184] width 44 height 18
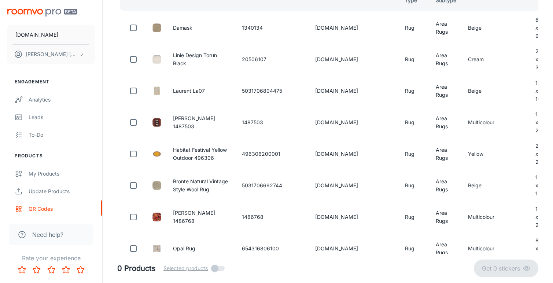
scroll to position [42, 0]
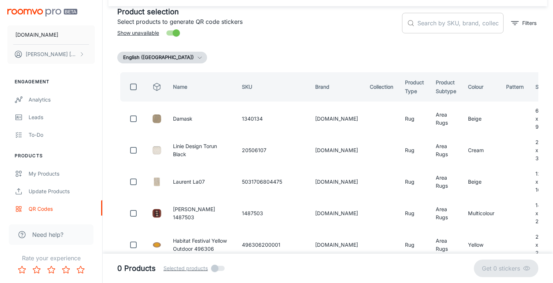
click at [434, 27] on input "text" at bounding box center [460, 23] width 86 height 21
paste input "5420073314203"
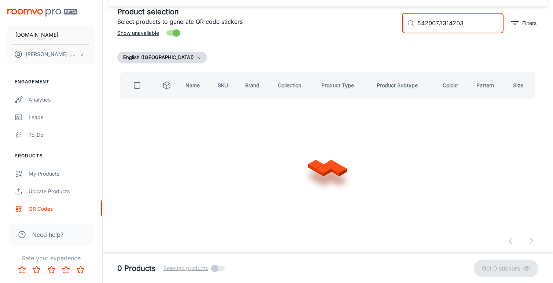
scroll to position [0, 0]
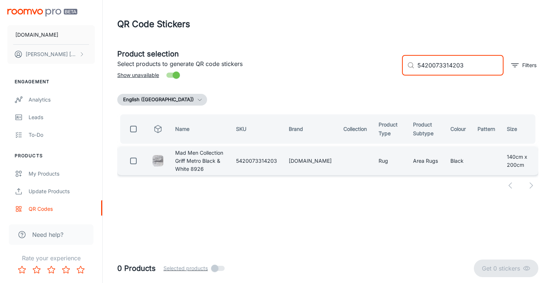
type input "5420073314203"
click at [131, 160] on input "checkbox" at bounding box center [133, 161] width 15 height 15
checkbox input "true"
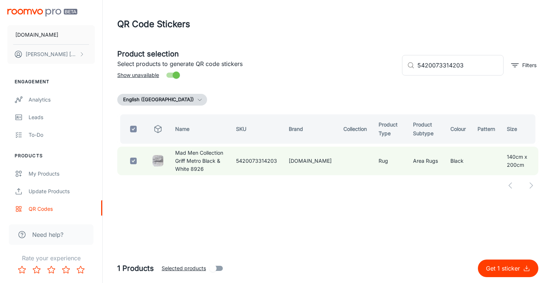
click at [495, 270] on p "Get 1 sticker" at bounding box center [504, 268] width 37 height 9
checkbox input "false"
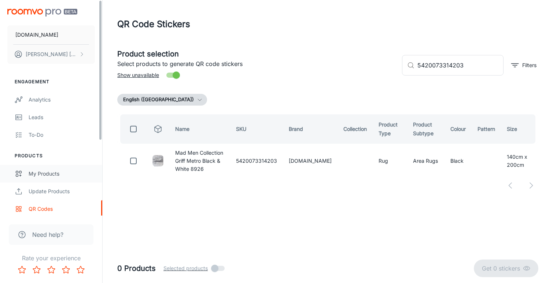
click at [48, 174] on div "My Products" at bounding box center [62, 174] width 66 height 8
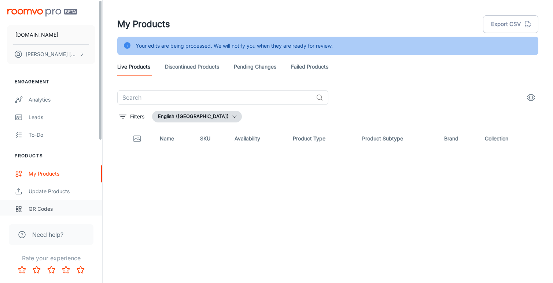
click at [45, 207] on div "QR Codes" at bounding box center [62, 209] width 66 height 8
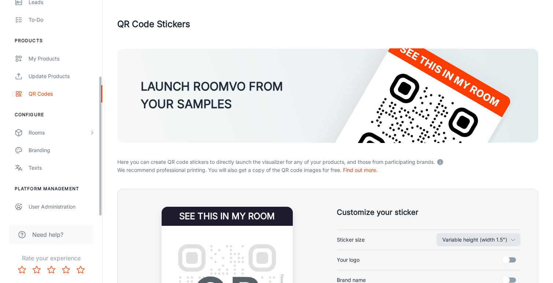
scroll to position [115, 0]
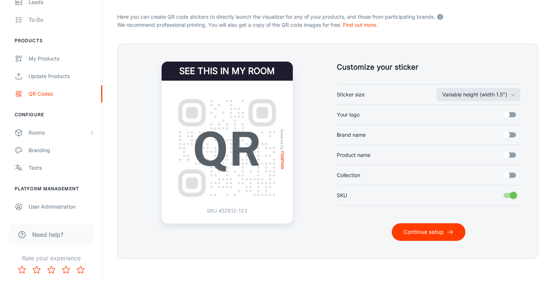
click at [411, 231] on button "Continue setup" at bounding box center [429, 232] width 74 height 18
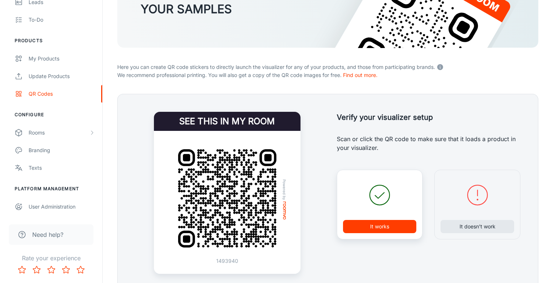
scroll to position [106, 0]
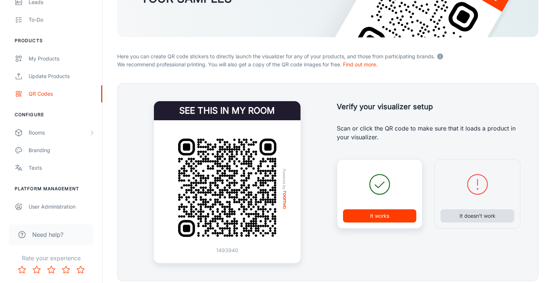
click at [487, 215] on button "It doesn’t work" at bounding box center [477, 215] width 74 height 13
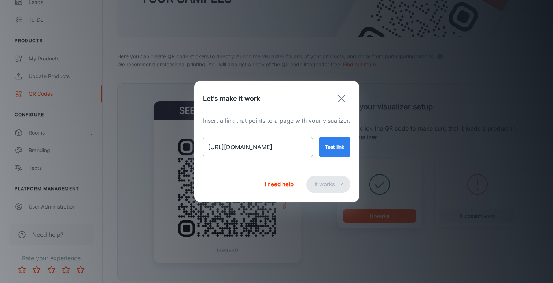
click at [289, 150] on input "[URL][DOMAIN_NAME]" at bounding box center [258, 147] width 110 height 21
paste input "meditation-collection-lagoon-sunset-9333?variant=47376162619698"
type input "[URL][DOMAIN_NAME]"
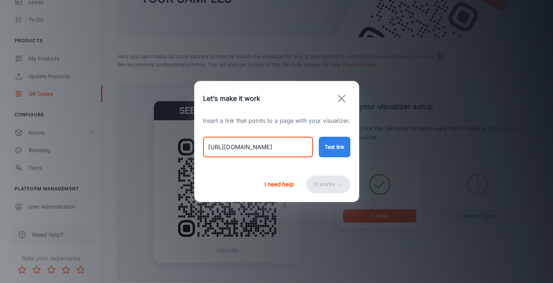
click at [338, 147] on button "Test link" at bounding box center [335, 147] width 32 height 21
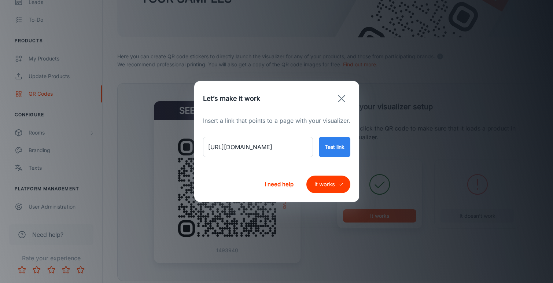
click at [324, 182] on button "It works" at bounding box center [328, 184] width 44 height 18
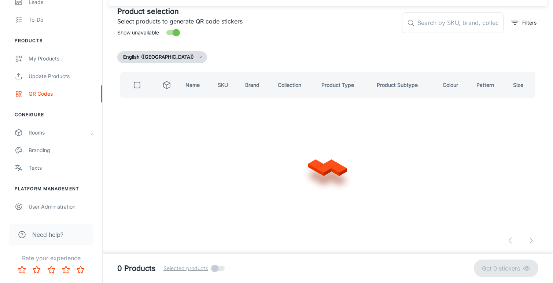
scroll to position [42, 0]
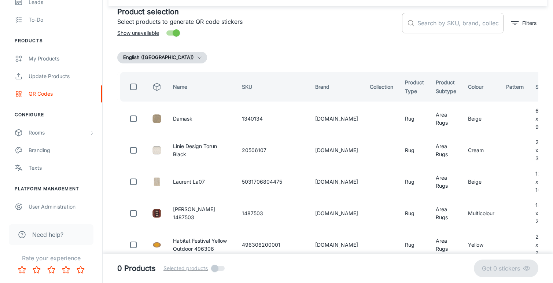
click at [426, 25] on input "text" at bounding box center [460, 23] width 86 height 21
paste input "5420073376638"
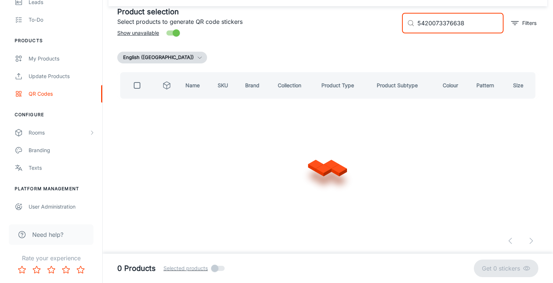
scroll to position [0, 0]
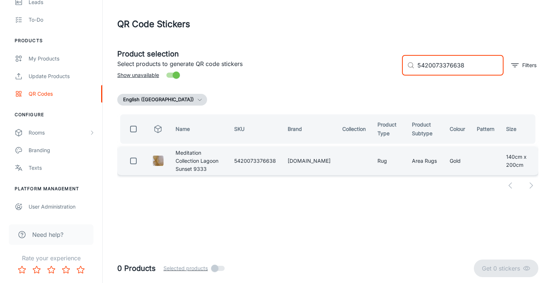
type input "5420073376638"
click at [133, 163] on input "checkbox" at bounding box center [133, 161] width 15 height 15
checkbox input "true"
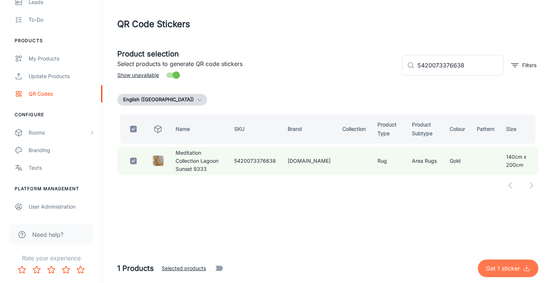
click at [500, 266] on p "Get 1 sticker" at bounding box center [504, 268] width 37 height 9
checkbox input "false"
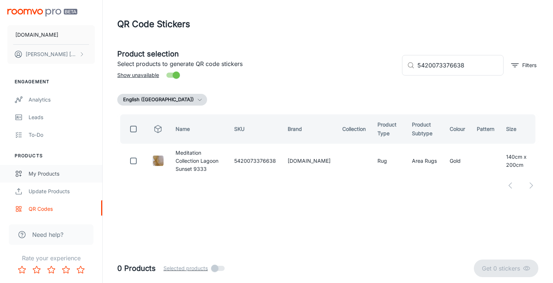
click at [45, 170] on div "My Products" at bounding box center [62, 174] width 66 height 8
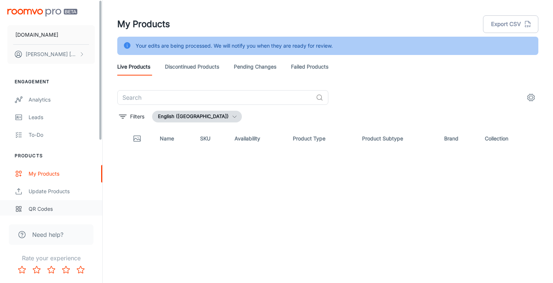
click at [40, 205] on div "QR Codes" at bounding box center [62, 209] width 66 height 8
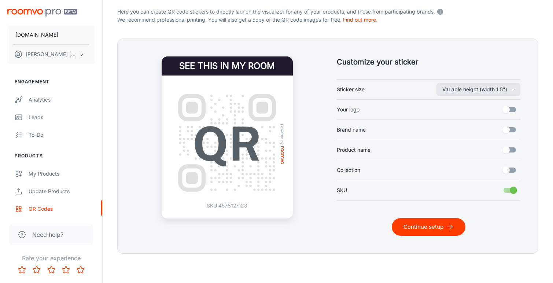
scroll to position [150, 0]
click at [422, 230] on button "Continue setup" at bounding box center [429, 227] width 74 height 18
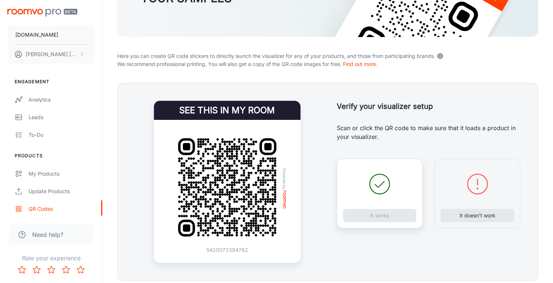
scroll to position [107, 0]
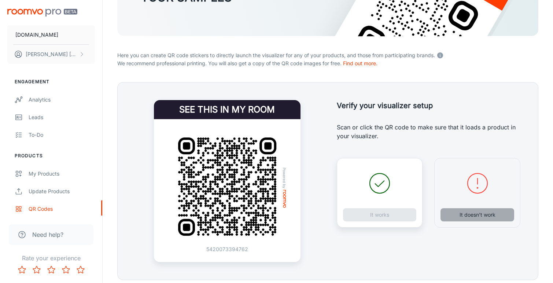
click at [464, 218] on button "It doesn’t work" at bounding box center [477, 214] width 74 height 13
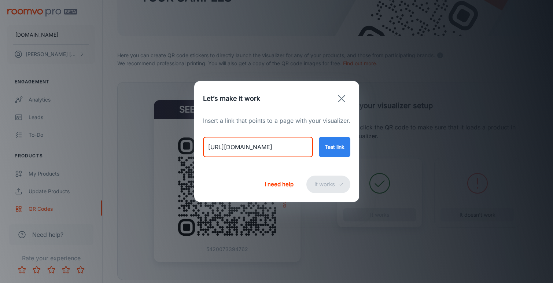
click at [262, 146] on input "[URL][DOMAIN_NAME]" at bounding box center [258, 147] width 110 height 21
paste input "structures-collection-baobab-dry-beige-9197?variant=46706389942578"
type input "[URL][DOMAIN_NAME]"
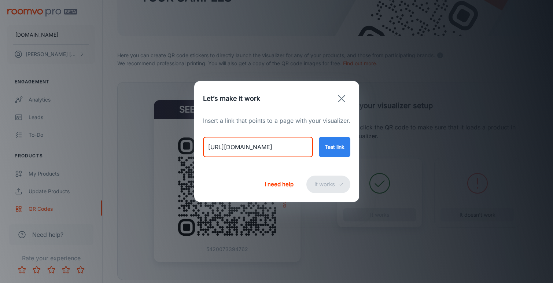
click at [324, 150] on button "Test link" at bounding box center [335, 147] width 32 height 21
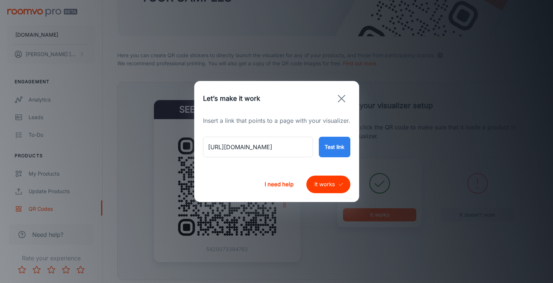
click at [329, 186] on button "It works" at bounding box center [328, 184] width 44 height 18
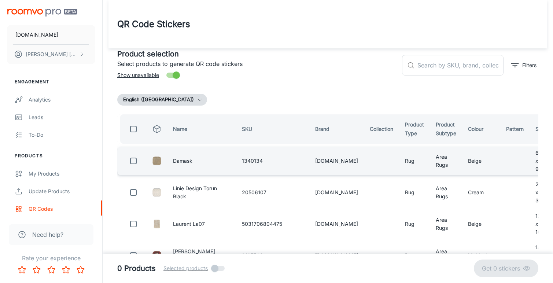
scroll to position [0, 0]
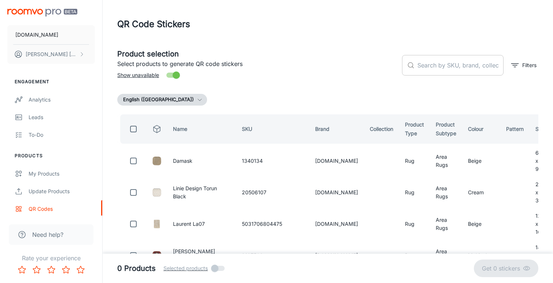
click at [429, 65] on input "text" at bounding box center [460, 65] width 86 height 21
paste input "5420073373125"
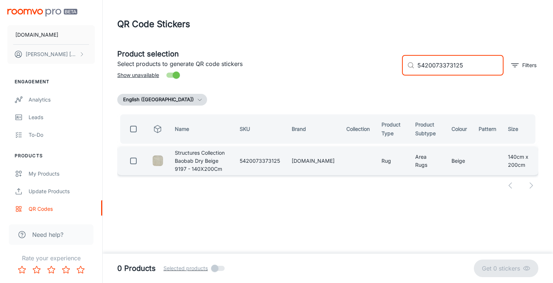
type input "5420073373125"
click at [136, 162] on input "checkbox" at bounding box center [133, 161] width 15 height 15
checkbox input "true"
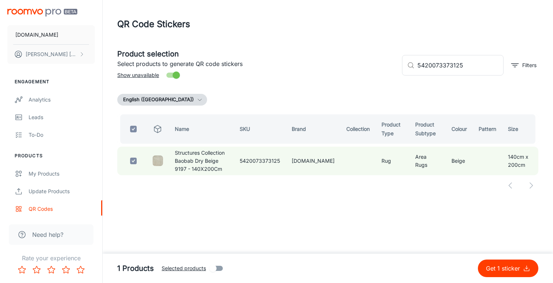
click at [497, 266] on p "Get 1 sticker" at bounding box center [504, 268] width 37 height 9
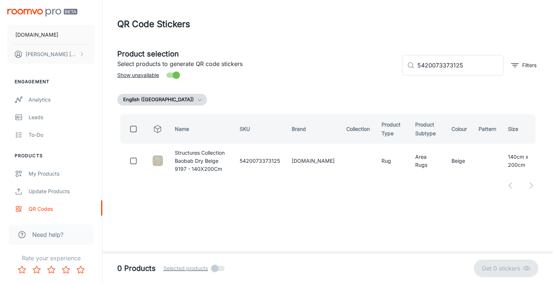
checkbox input "false"
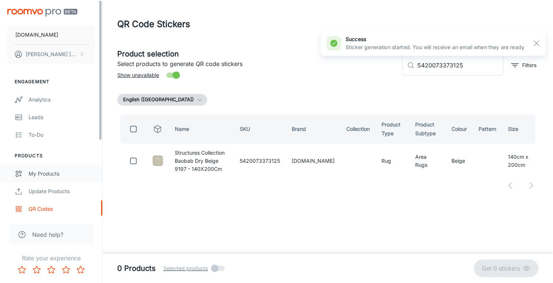
click at [39, 175] on div "My Products" at bounding box center [62, 174] width 66 height 8
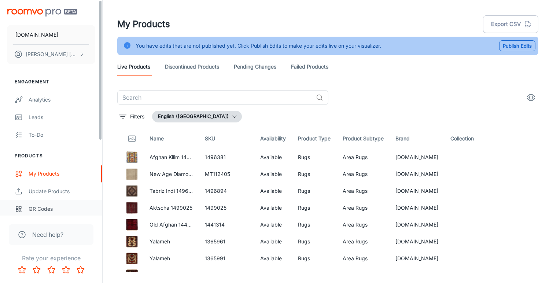
click at [45, 212] on div "QR Codes" at bounding box center [62, 209] width 66 height 8
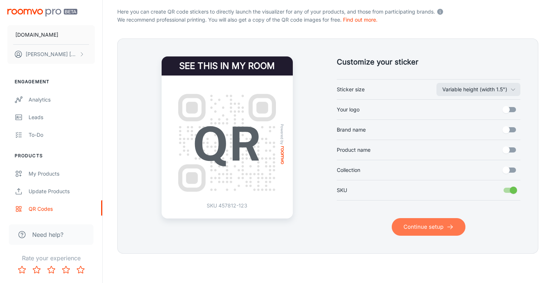
click at [422, 226] on button "Continue setup" at bounding box center [429, 227] width 74 height 18
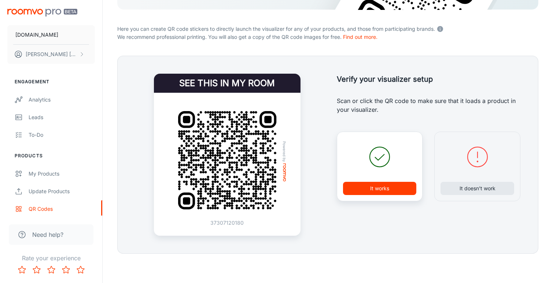
scroll to position [133, 0]
click at [470, 186] on button "It doesn’t work" at bounding box center [477, 188] width 74 height 13
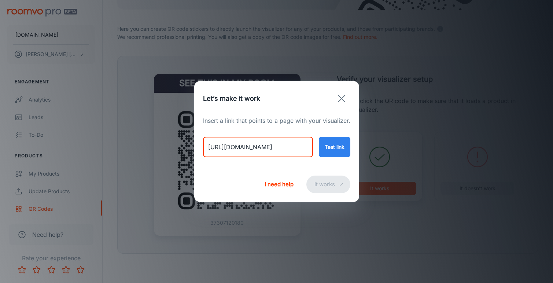
click at [267, 147] on input "[URL][DOMAIN_NAME]" at bounding box center [258, 147] width 110 height 21
paste input "panorama-uni-ivory?variant=46706532385074"
type input "[URL][DOMAIN_NAME]"
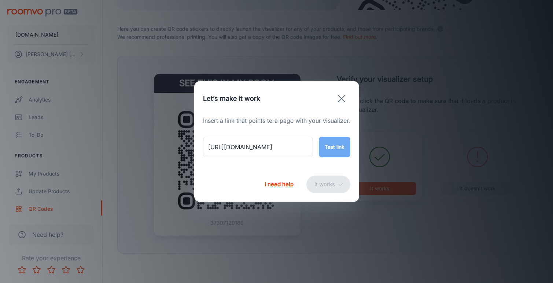
click at [332, 143] on button "Test link" at bounding box center [335, 147] width 32 height 21
click at [335, 181] on button "It works" at bounding box center [328, 184] width 44 height 18
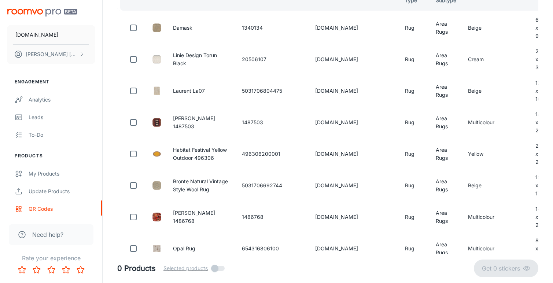
scroll to position [42, 0]
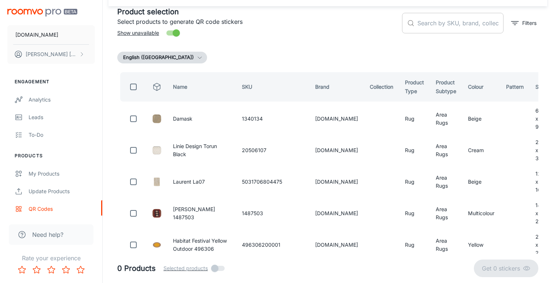
click at [442, 24] on input "text" at bounding box center [460, 23] width 86 height 21
paste input "MT111863"
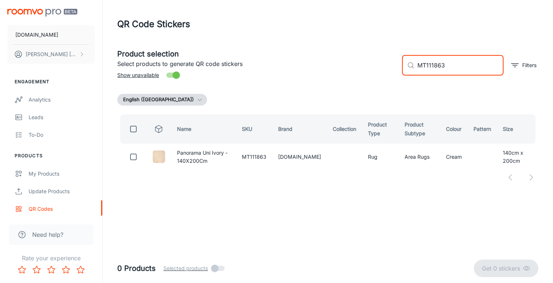
scroll to position [0, 0]
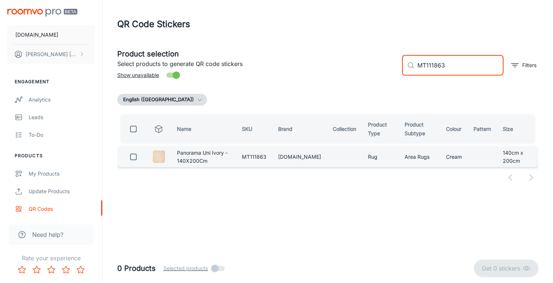
type input "MT111863"
click at [134, 161] on input "checkbox" at bounding box center [133, 156] width 15 height 15
checkbox input "true"
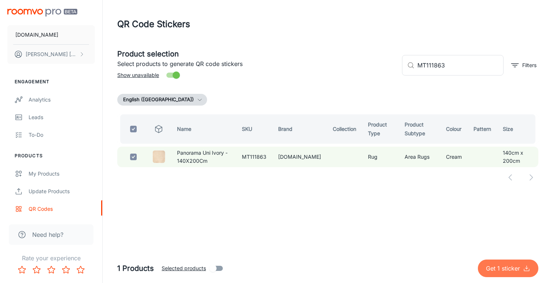
click at [495, 267] on p "Get 1 sticker" at bounding box center [504, 268] width 37 height 9
checkbox input "false"
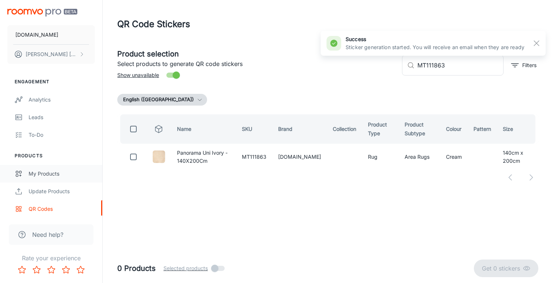
click at [56, 177] on div "My Products" at bounding box center [62, 174] width 66 height 8
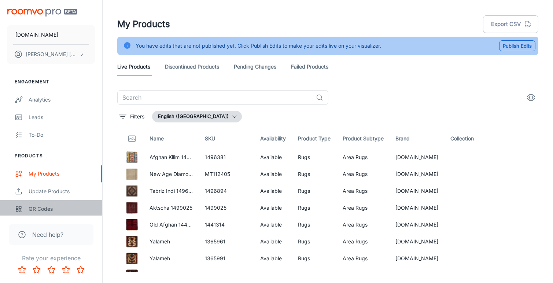
click at [44, 207] on div "QR Codes" at bounding box center [62, 209] width 66 height 8
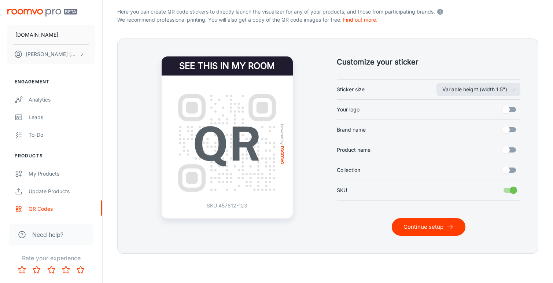
click at [414, 234] on button "Continue setup" at bounding box center [429, 227] width 74 height 18
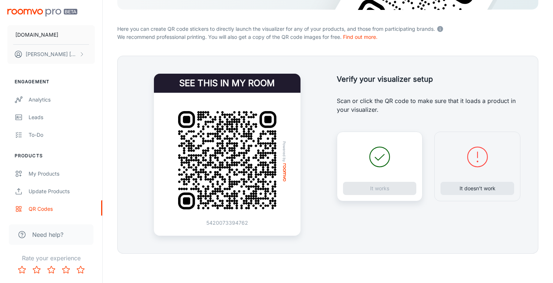
scroll to position [133, 0]
click at [463, 192] on button "It doesn’t work" at bounding box center [477, 188] width 74 height 13
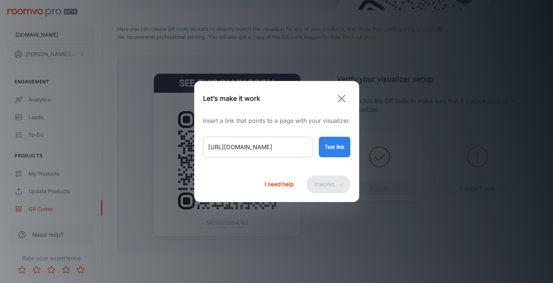
click at [282, 151] on input "[URL][DOMAIN_NAME]" at bounding box center [258, 147] width 110 height 21
paste input "temptation-blue?variant=46706558730546"
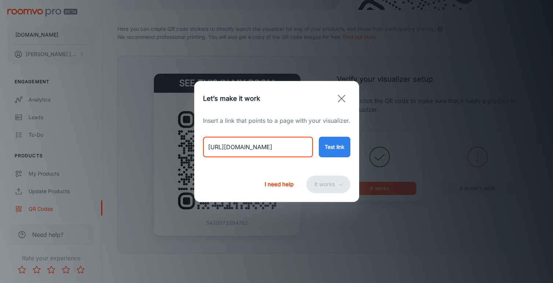
type input "[URL][DOMAIN_NAME]"
click at [337, 148] on button "Test link" at bounding box center [335, 147] width 32 height 21
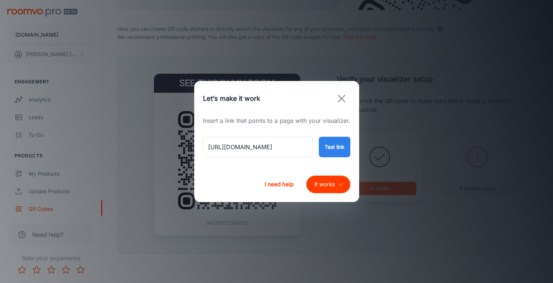
click at [328, 183] on button "It works" at bounding box center [328, 184] width 44 height 18
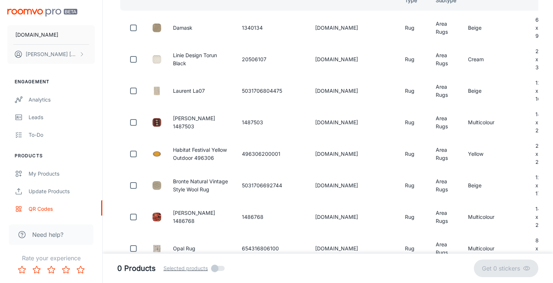
scroll to position [42, 0]
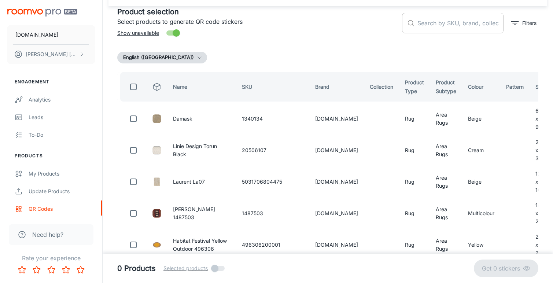
click at [428, 26] on input "text" at bounding box center [460, 23] width 86 height 21
paste input "MT111290"
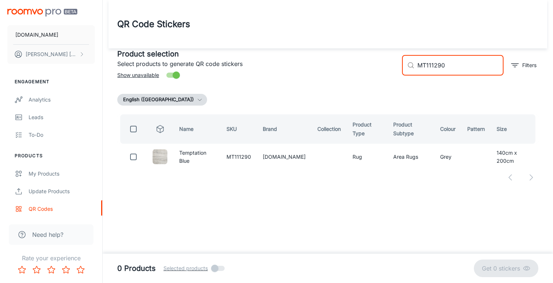
scroll to position [0, 0]
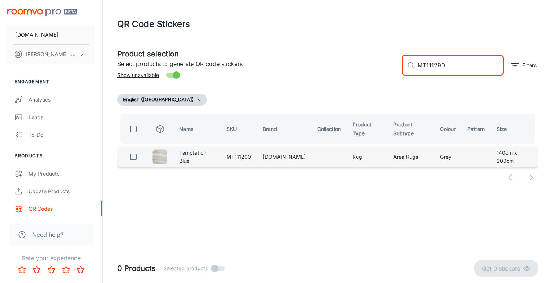
type input "MT111290"
click at [134, 155] on input "checkbox" at bounding box center [133, 156] width 15 height 15
checkbox input "true"
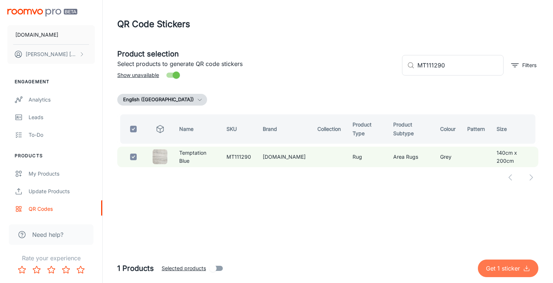
click at [496, 263] on button "Get 1 sticker" at bounding box center [508, 268] width 60 height 18
checkbox input "false"
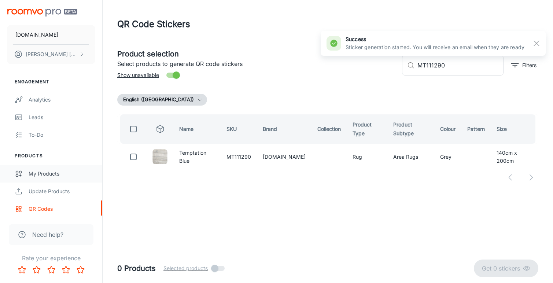
click at [51, 170] on div "My Products" at bounding box center [62, 174] width 66 height 8
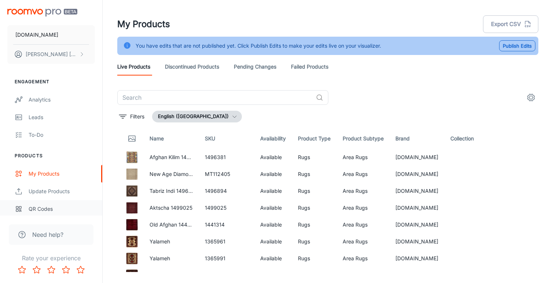
click at [56, 207] on div "QR Codes" at bounding box center [62, 209] width 66 height 8
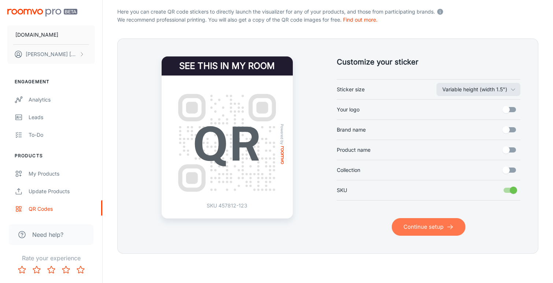
click at [439, 229] on button "Continue setup" at bounding box center [429, 227] width 74 height 18
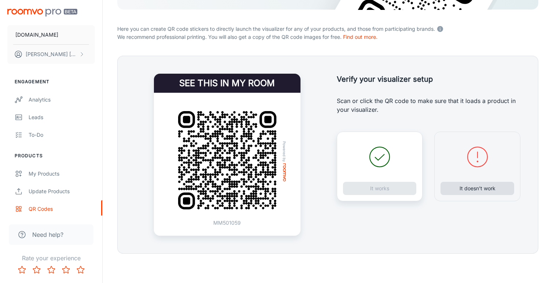
scroll to position [133, 0]
click at [469, 188] on button "It doesn’t work" at bounding box center [477, 188] width 74 height 13
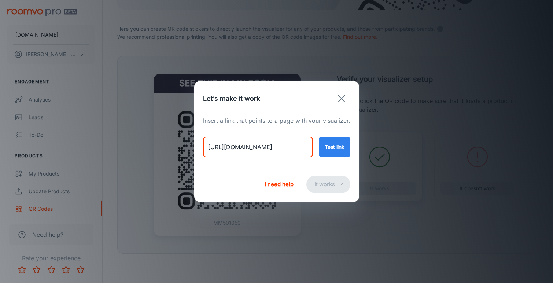
click at [262, 150] on input "[URL][DOMAIN_NAME]" at bounding box center [258, 147] width 110 height 21
paste input "harlequin-sumi-reflect-cornflour-spice-143705?variant=49260370264370"
type input "[URL][DOMAIN_NAME]"
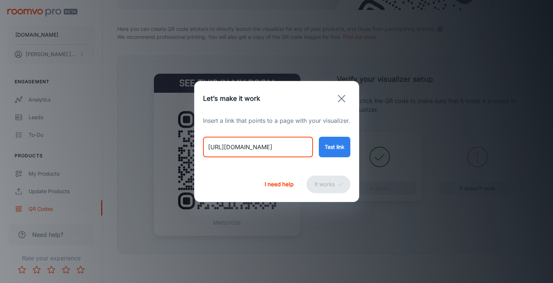
click at [328, 145] on button "Test link" at bounding box center [335, 147] width 32 height 21
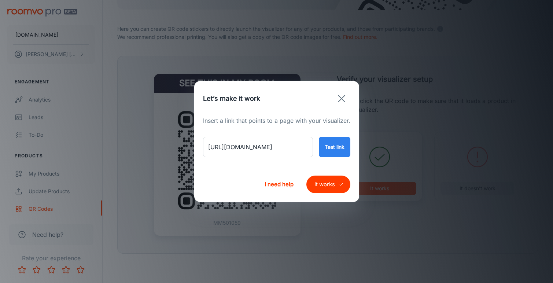
click at [319, 180] on button "It works" at bounding box center [328, 184] width 44 height 18
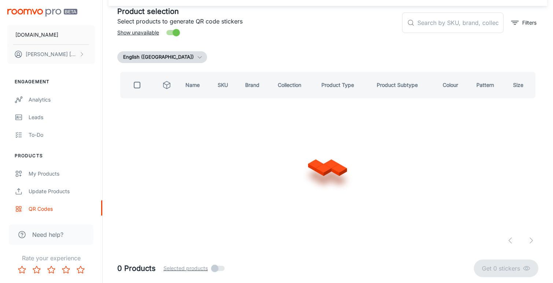
scroll to position [42, 0]
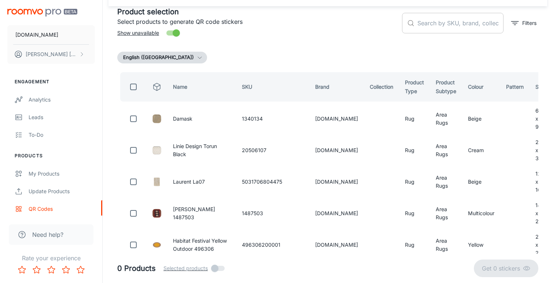
click at [428, 27] on input "text" at bounding box center [460, 23] width 86 height 21
paste input "143705140200"
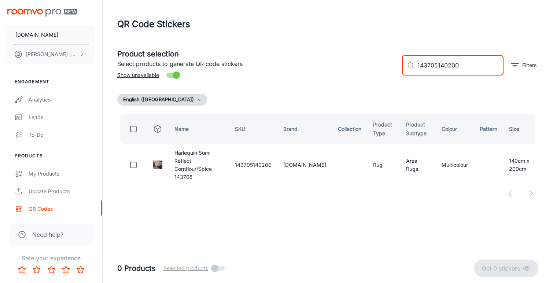
scroll to position [0, 0]
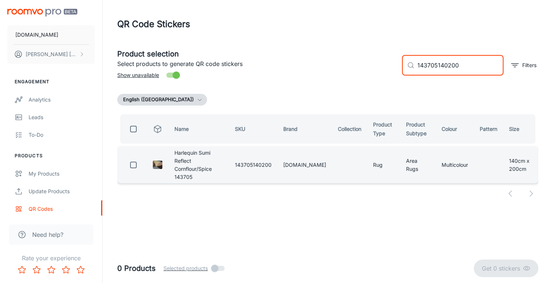
type input "143705140200"
click at [132, 160] on input "checkbox" at bounding box center [133, 165] width 15 height 15
checkbox input "true"
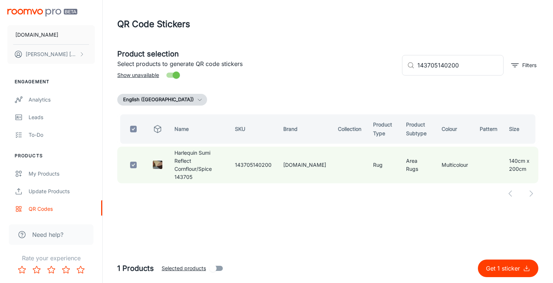
click at [497, 263] on button "Get 1 sticker" at bounding box center [508, 268] width 60 height 18
checkbox input "false"
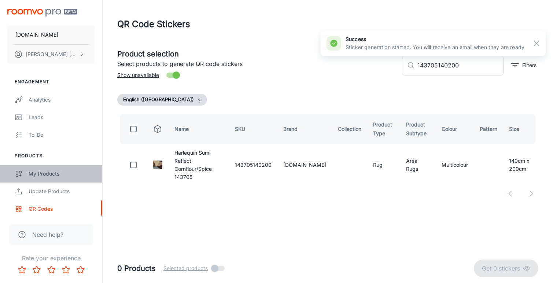
click at [53, 173] on div "My Products" at bounding box center [62, 174] width 66 height 8
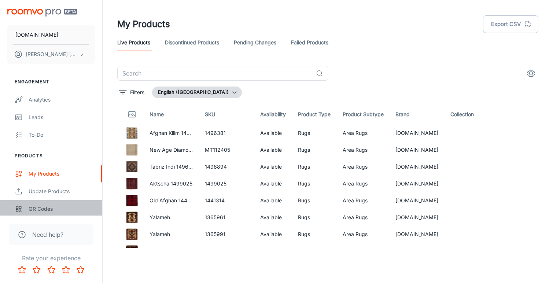
click at [37, 206] on div "QR Codes" at bounding box center [62, 209] width 66 height 8
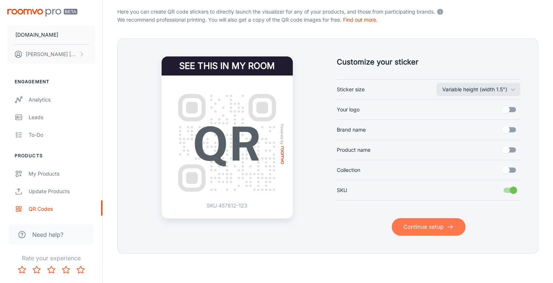
click at [435, 229] on button "Continue setup" at bounding box center [429, 227] width 74 height 18
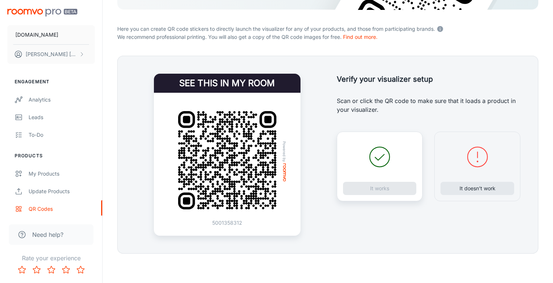
scroll to position [133, 0]
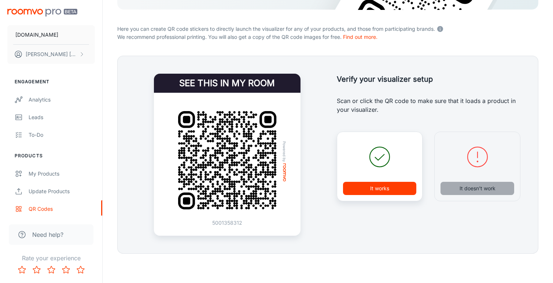
click at [477, 190] on button "It doesn’t work" at bounding box center [477, 188] width 74 height 13
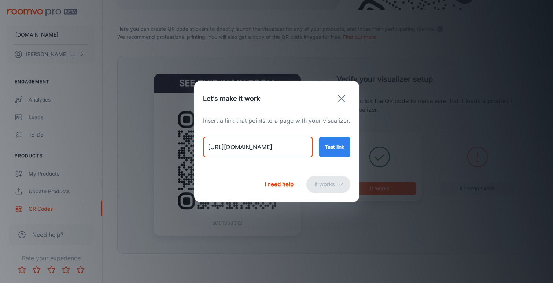
click at [269, 149] on input "[URL][DOMAIN_NAME]" at bounding box center [258, 147] width 110 height 21
paste input "[PERSON_NAME]-pussy-[PERSON_NAME]-green-79807?variant=55005434675578"
type input "[URL][DOMAIN_NAME][PERSON_NAME]"
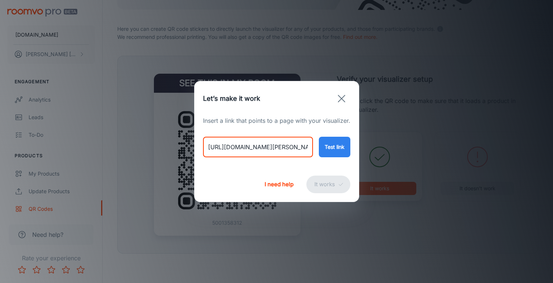
click at [334, 146] on button "Test link" at bounding box center [335, 147] width 32 height 21
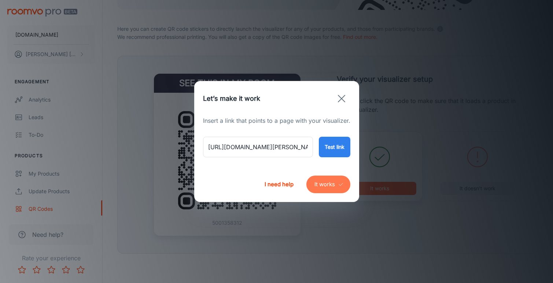
click at [327, 186] on button "It works" at bounding box center [328, 184] width 44 height 18
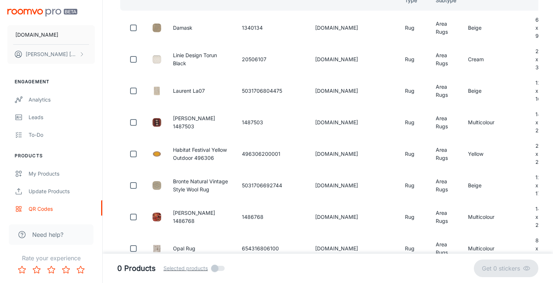
scroll to position [42, 0]
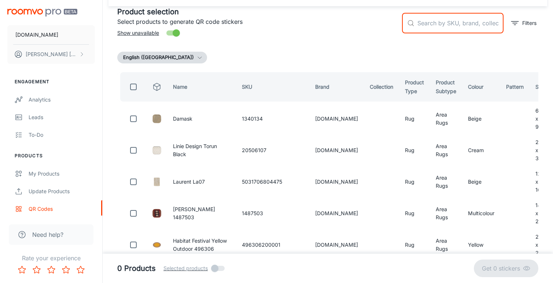
click at [435, 26] on input "text" at bounding box center [460, 23] width 86 height 21
paste input "79807140200"
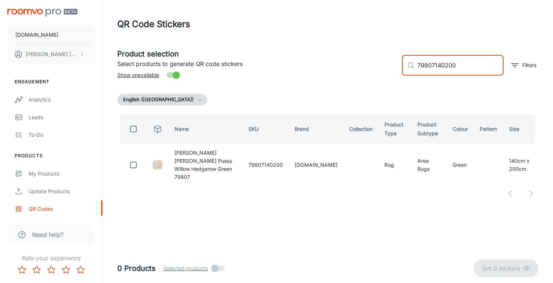
scroll to position [0, 0]
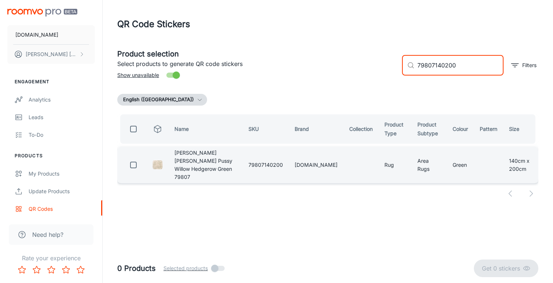
type input "79807140200"
click at [133, 161] on input "checkbox" at bounding box center [133, 165] width 15 height 15
checkbox input "true"
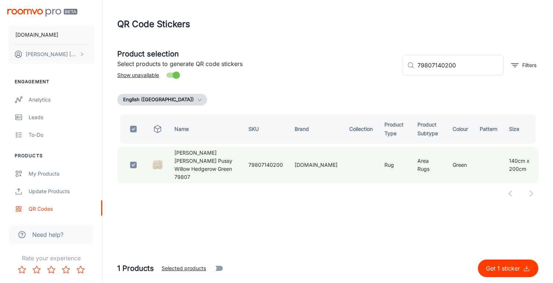
click at [494, 265] on p "Get 1 sticker" at bounding box center [504, 268] width 37 height 9
checkbox input "false"
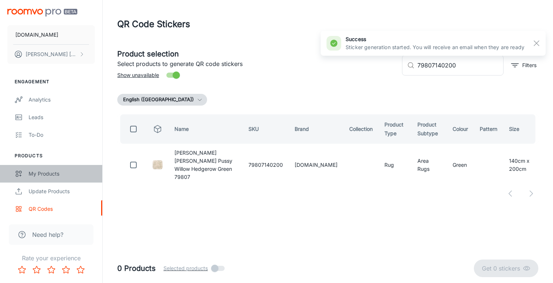
click at [50, 173] on div "My Products" at bounding box center [62, 174] width 66 height 8
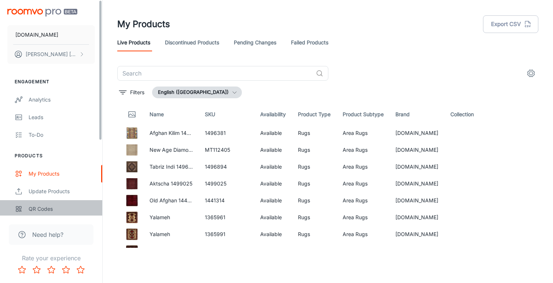
click at [34, 208] on div "QR Codes" at bounding box center [62, 209] width 66 height 8
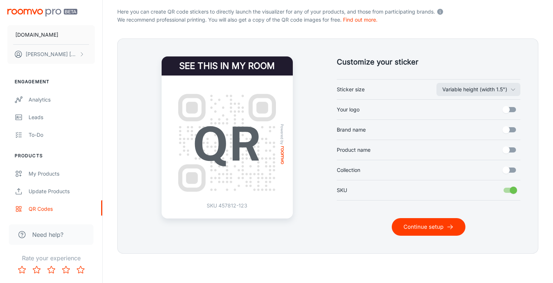
click at [404, 221] on button "Continue setup" at bounding box center [429, 227] width 74 height 18
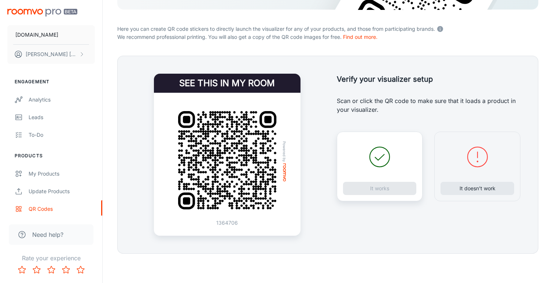
scroll to position [133, 0]
click at [459, 186] on button "It doesn’t work" at bounding box center [477, 188] width 74 height 13
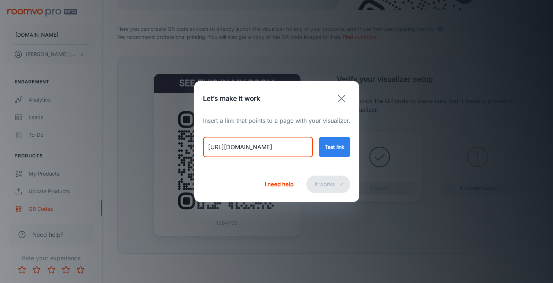
click at [285, 150] on input "[URL][DOMAIN_NAME]" at bounding box center [258, 147] width 110 height 21
paste input "la-gosford-natural-sage-green-81307?variant=55005435691386"
type input "[URL][DOMAIN_NAME]"
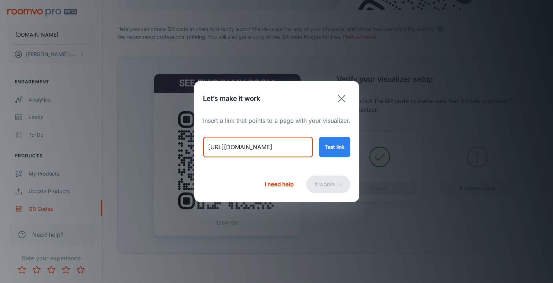
click at [326, 151] on button "Test link" at bounding box center [335, 147] width 32 height 21
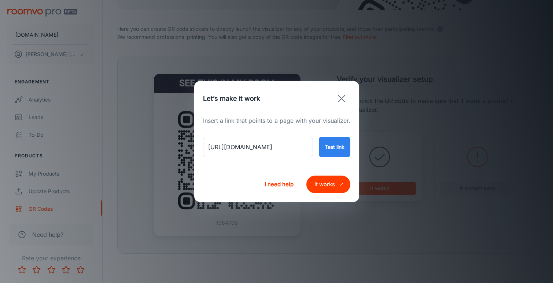
click at [319, 184] on button "It works" at bounding box center [328, 184] width 44 height 18
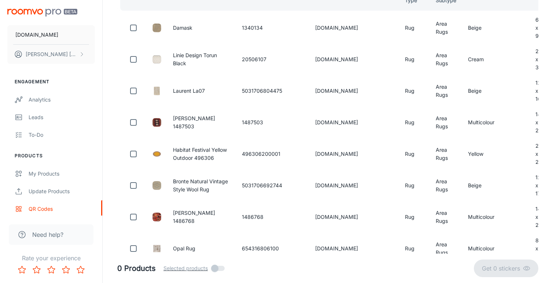
scroll to position [42, 0]
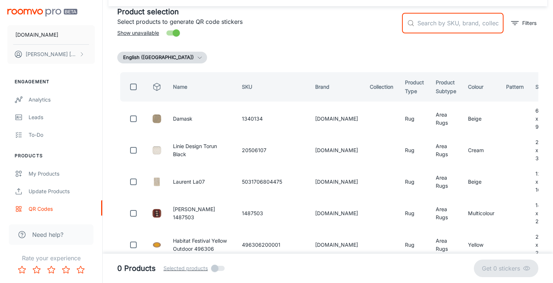
click at [438, 22] on input "text" at bounding box center [460, 23] width 86 height 21
paste input "81307140200"
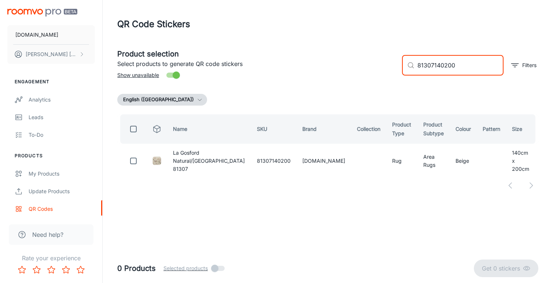
scroll to position [0, 0]
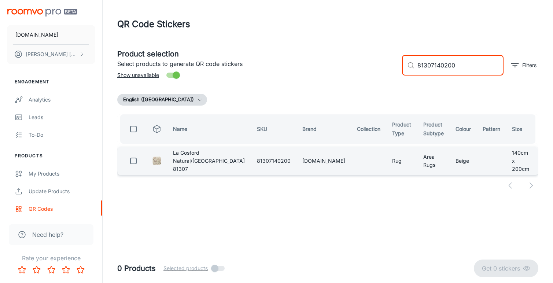
type input "81307140200"
click at [132, 161] on input "checkbox" at bounding box center [133, 161] width 15 height 15
checkbox input "true"
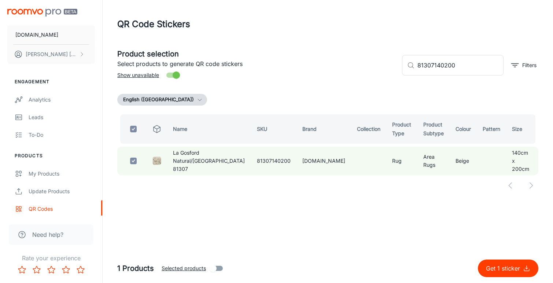
click at [494, 268] on p "Get 1 sticker" at bounding box center [504, 268] width 37 height 9
checkbox input "false"
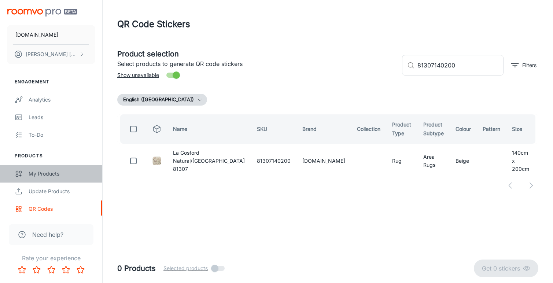
click at [41, 170] on div "My Products" at bounding box center [62, 174] width 66 height 8
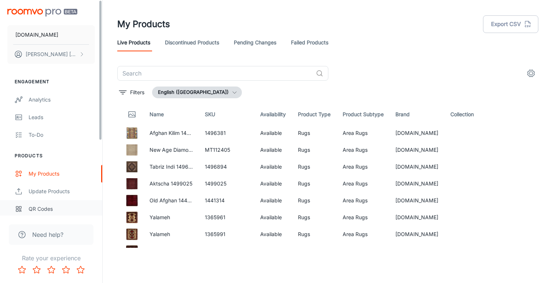
click at [33, 206] on div "QR Codes" at bounding box center [62, 209] width 66 height 8
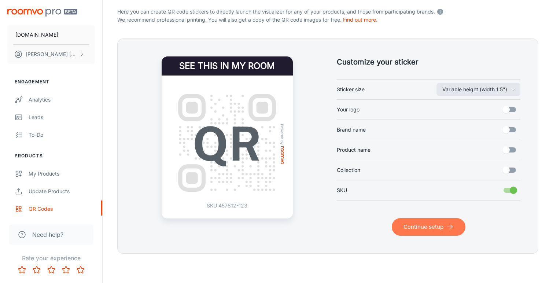
click at [443, 235] on button "Continue setup" at bounding box center [429, 227] width 74 height 18
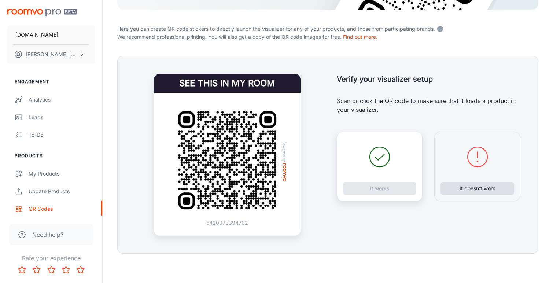
scroll to position [133, 0]
click at [470, 189] on button "It doesn’t work" at bounding box center [477, 188] width 74 height 13
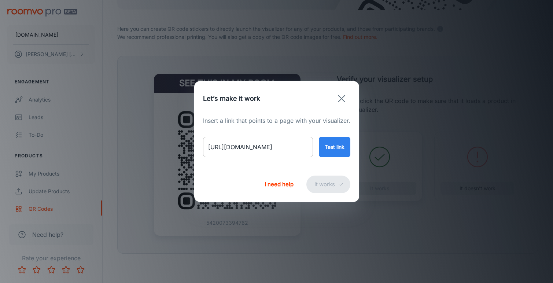
click at [269, 146] on input "[URL][DOMAIN_NAME]" at bounding box center [258, 147] width 110 height 21
paste input "bokhara-1497323"
type input "[URL][DOMAIN_NAME]"
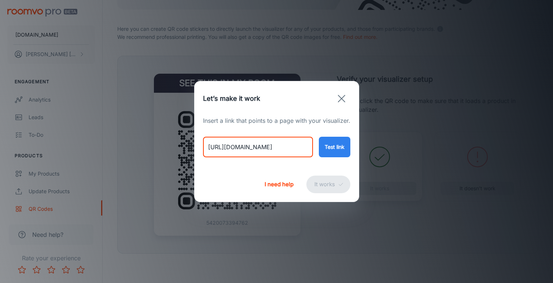
click at [339, 144] on button "Test link" at bounding box center [335, 147] width 32 height 21
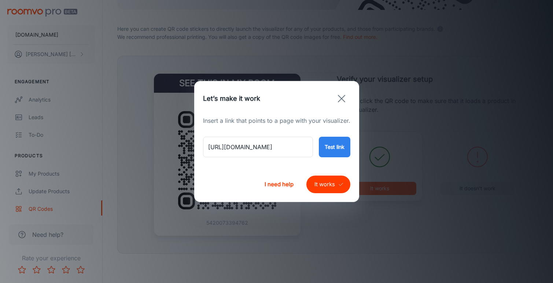
click at [317, 182] on button "It works" at bounding box center [328, 184] width 44 height 18
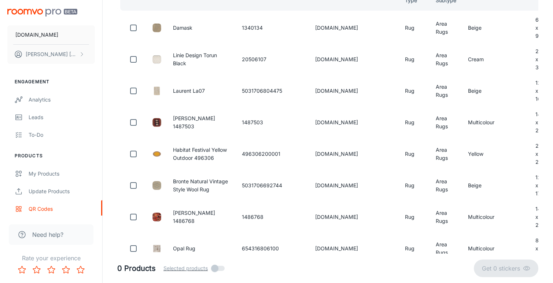
scroll to position [42, 0]
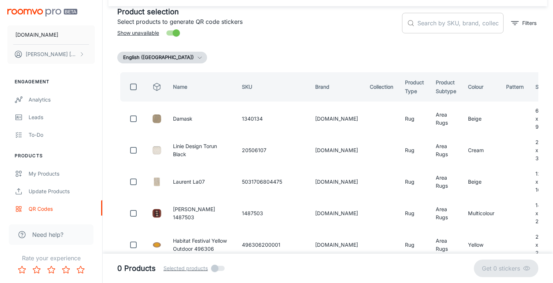
click at [426, 24] on input "text" at bounding box center [460, 23] width 86 height 21
paste input "1497323"
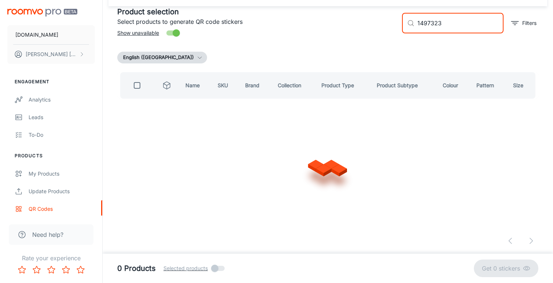
scroll to position [0, 0]
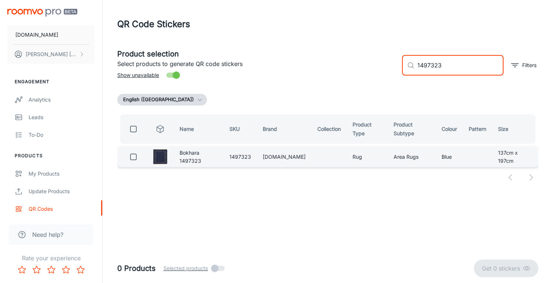
type input "1497323"
click at [133, 155] on input "checkbox" at bounding box center [133, 156] width 15 height 15
checkbox input "true"
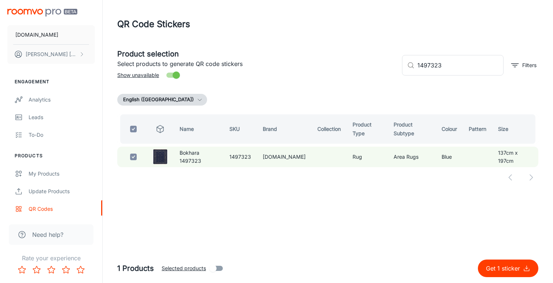
click at [492, 269] on p "Get 1 sticker" at bounding box center [504, 268] width 37 height 9
checkbox input "false"
